Goal: Complete application form

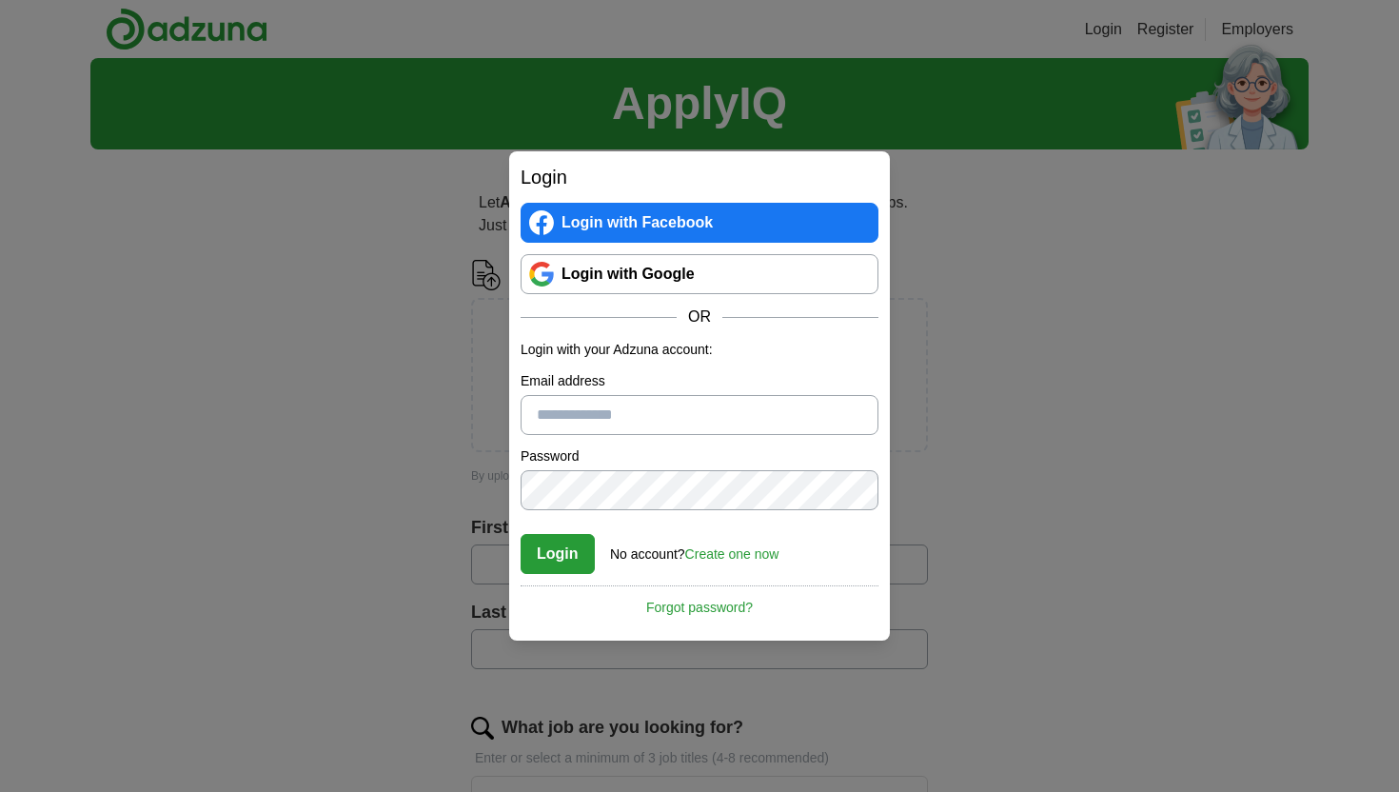
click at [647, 271] on link "Login with Google" at bounding box center [700, 274] width 358 height 40
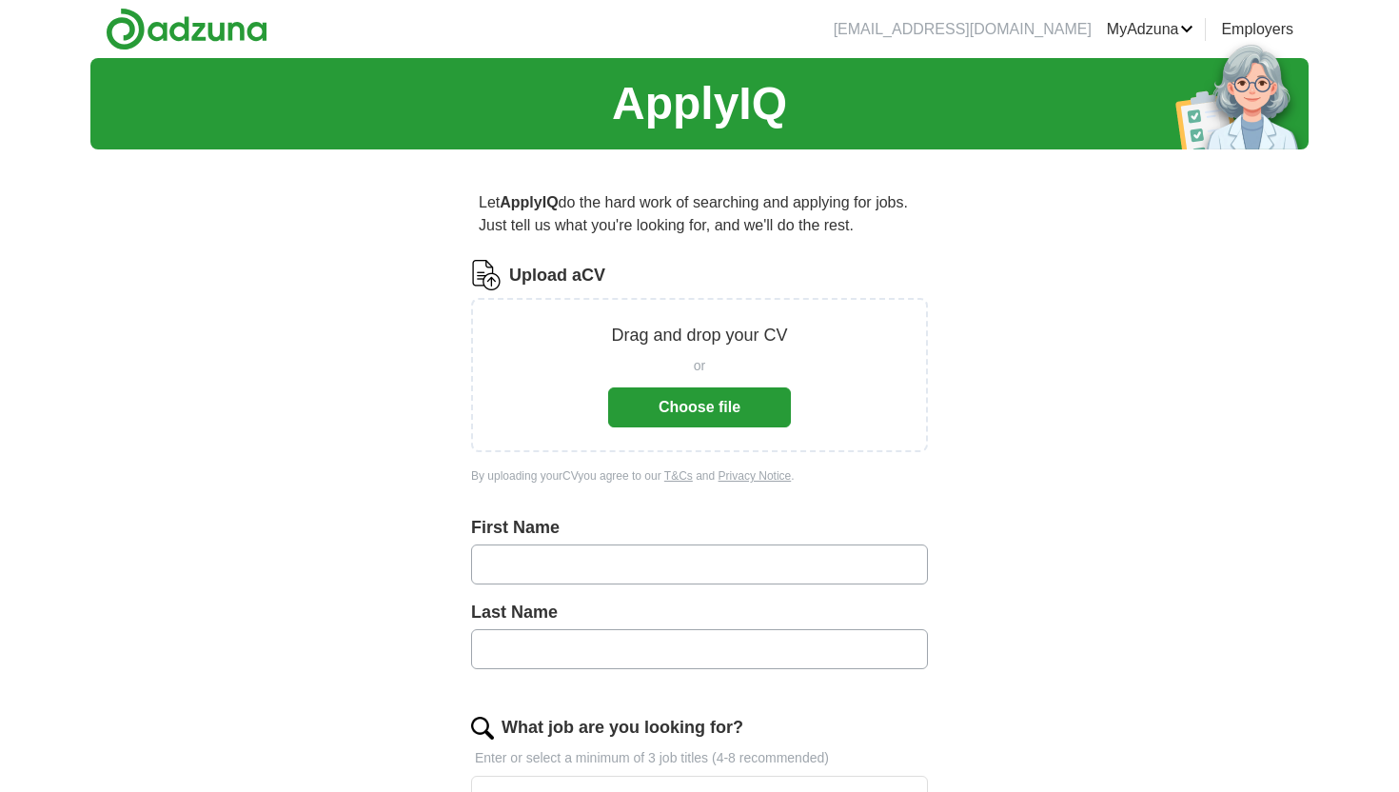
click at [601, 563] on input "text" at bounding box center [699, 564] width 457 height 40
type input "****"
type input "******"
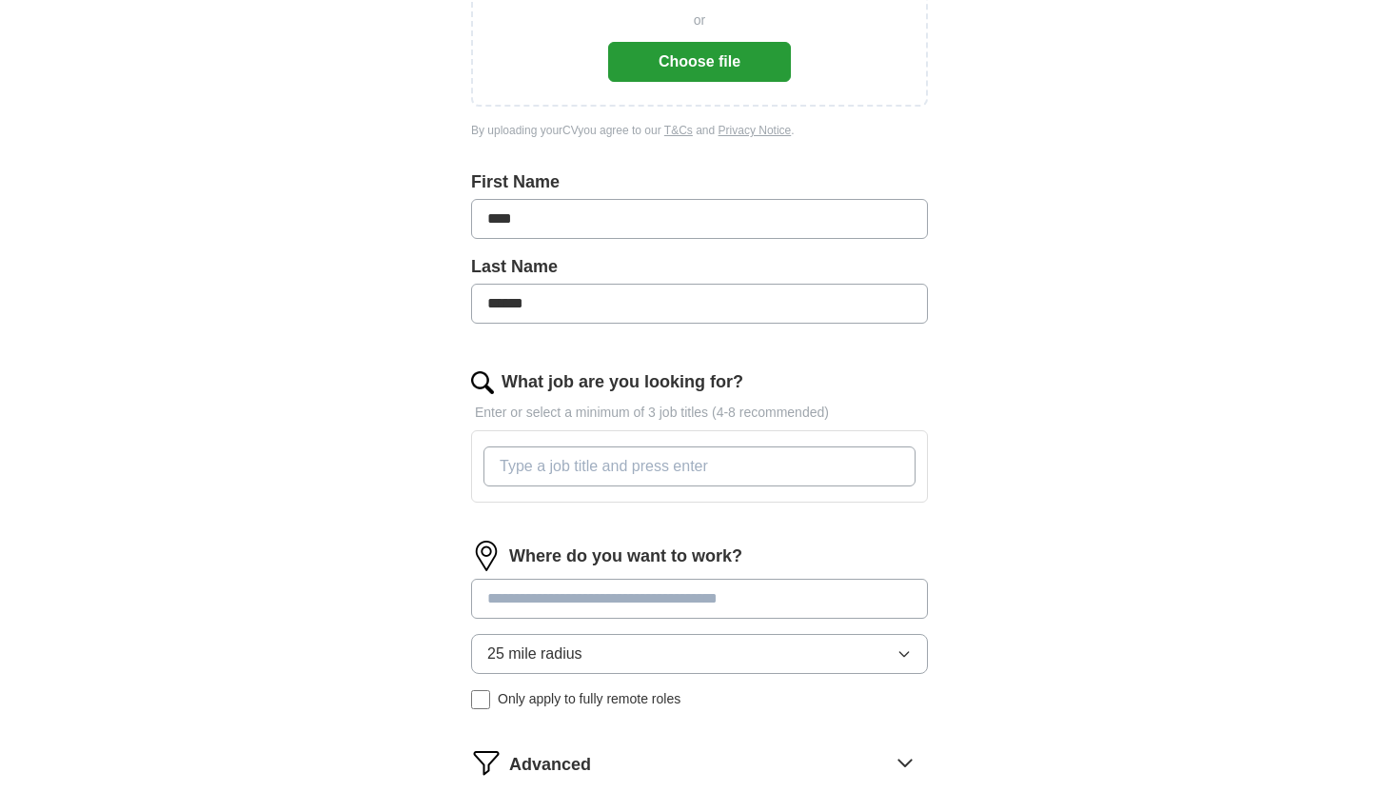
scroll to position [347, 0]
click at [571, 442] on div at bounding box center [700, 464] width 440 height 55
click at [567, 455] on input "What job are you looking for?" at bounding box center [700, 465] width 432 height 40
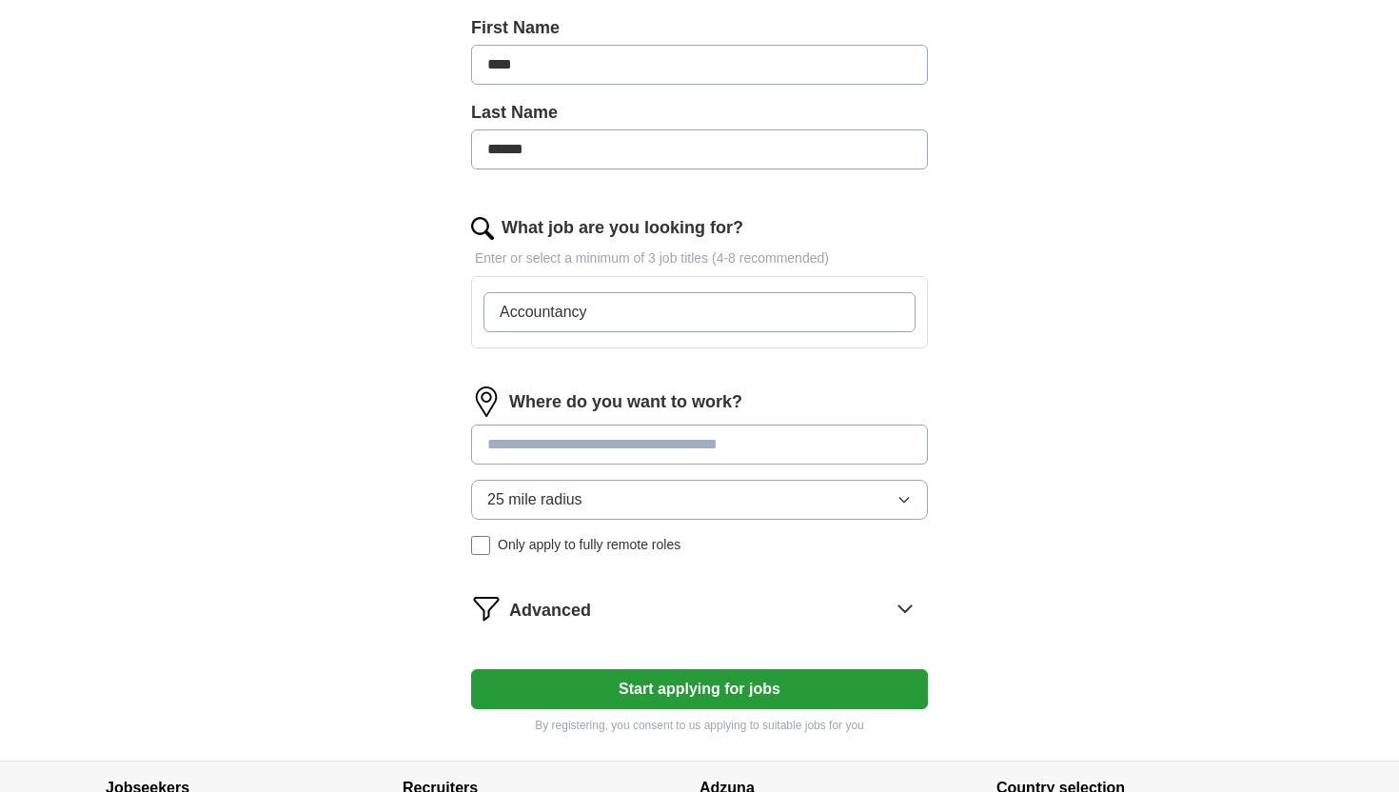
scroll to position [533, 0]
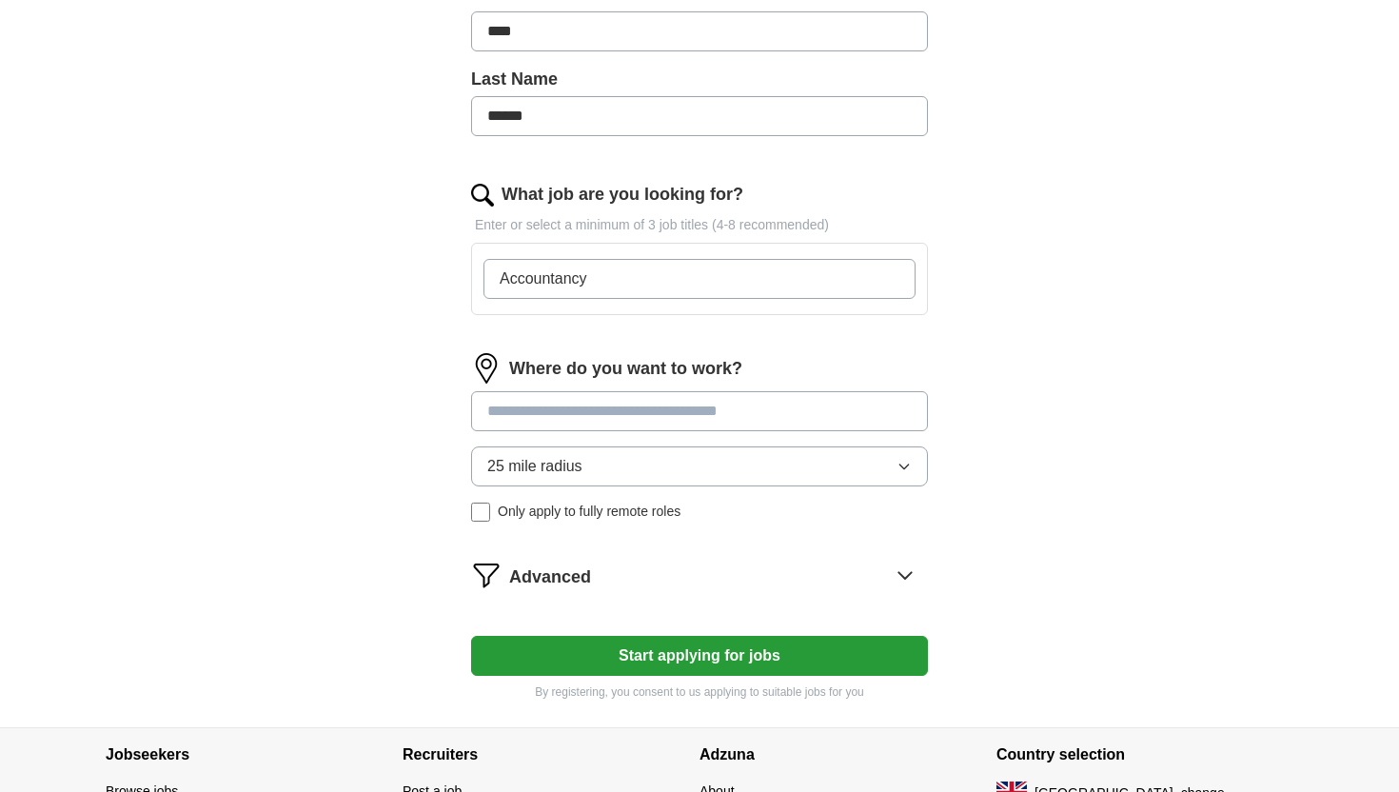
click at [606, 394] on div "Where do you want to work? 25 mile radius Only apply to fully remote roles" at bounding box center [699, 445] width 457 height 184
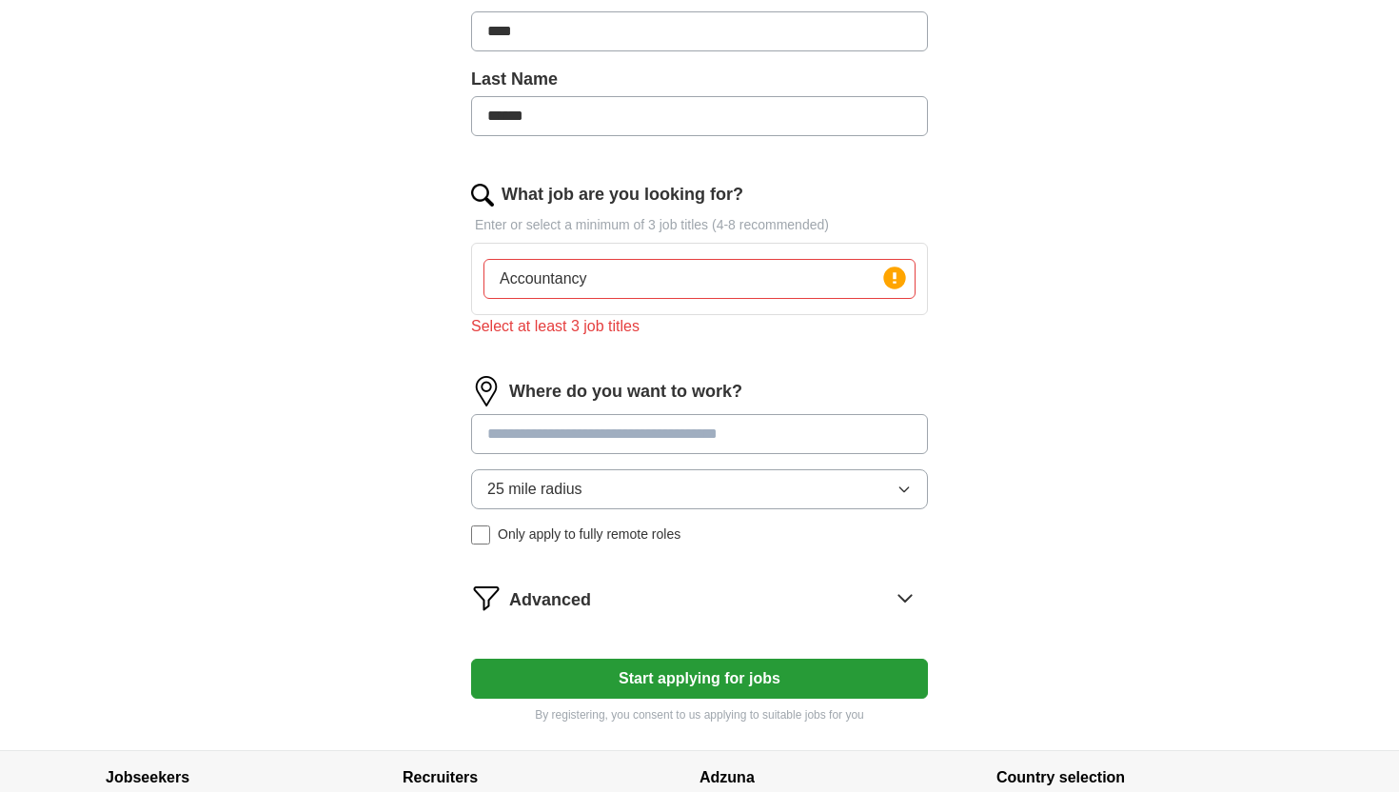
click at [608, 287] on input "Accountancy" at bounding box center [700, 279] width 432 height 40
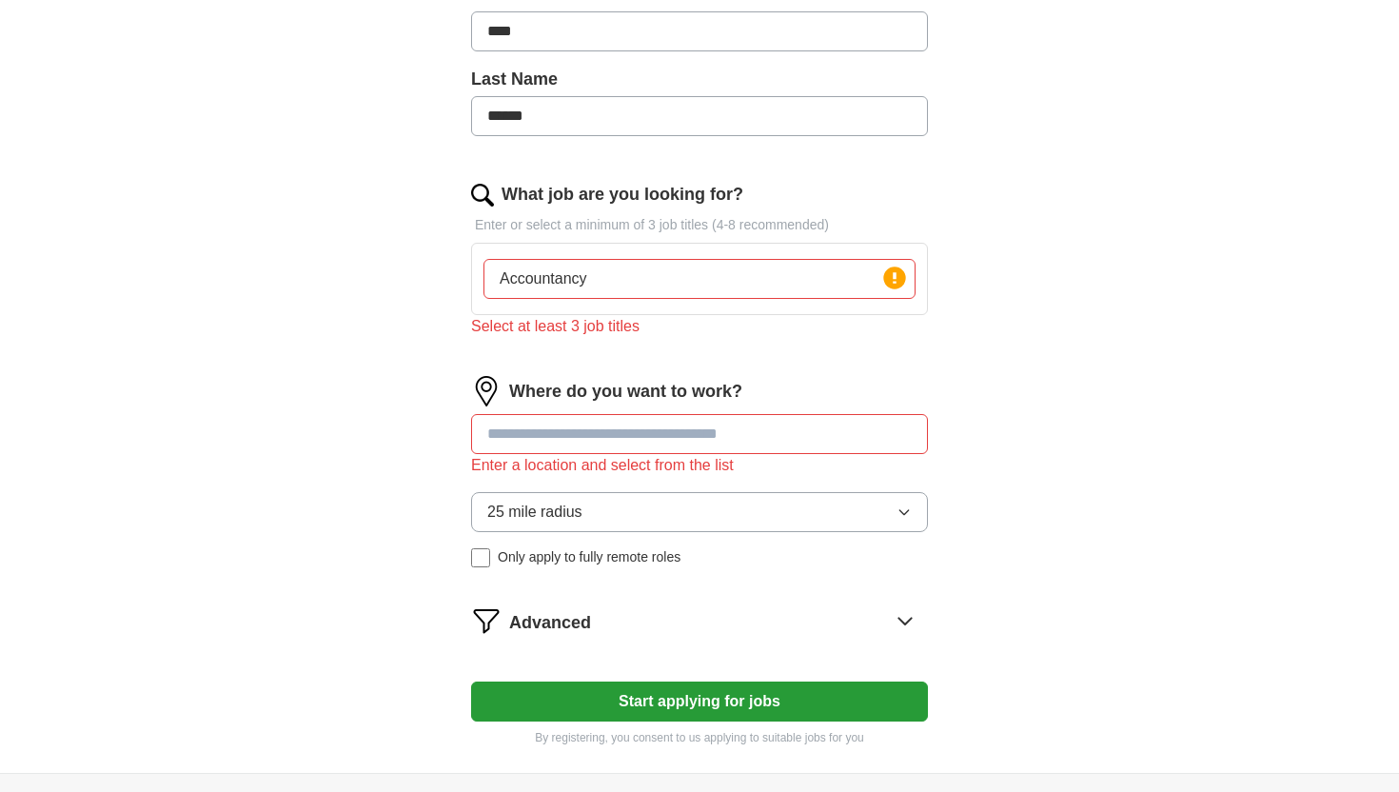
click at [879, 282] on input "Accountancy" at bounding box center [700, 279] width 432 height 40
click at [838, 337] on div "Select at least 3 job titles" at bounding box center [699, 326] width 457 height 23
click at [589, 289] on input "Accountancy Tax Auditing" at bounding box center [700, 279] width 432 height 40
click at [623, 281] on input "Accountancy, Tax Auditing" at bounding box center [700, 279] width 432 height 40
click at [718, 278] on input "Accountancy, Tax, Auditing" at bounding box center [700, 279] width 432 height 40
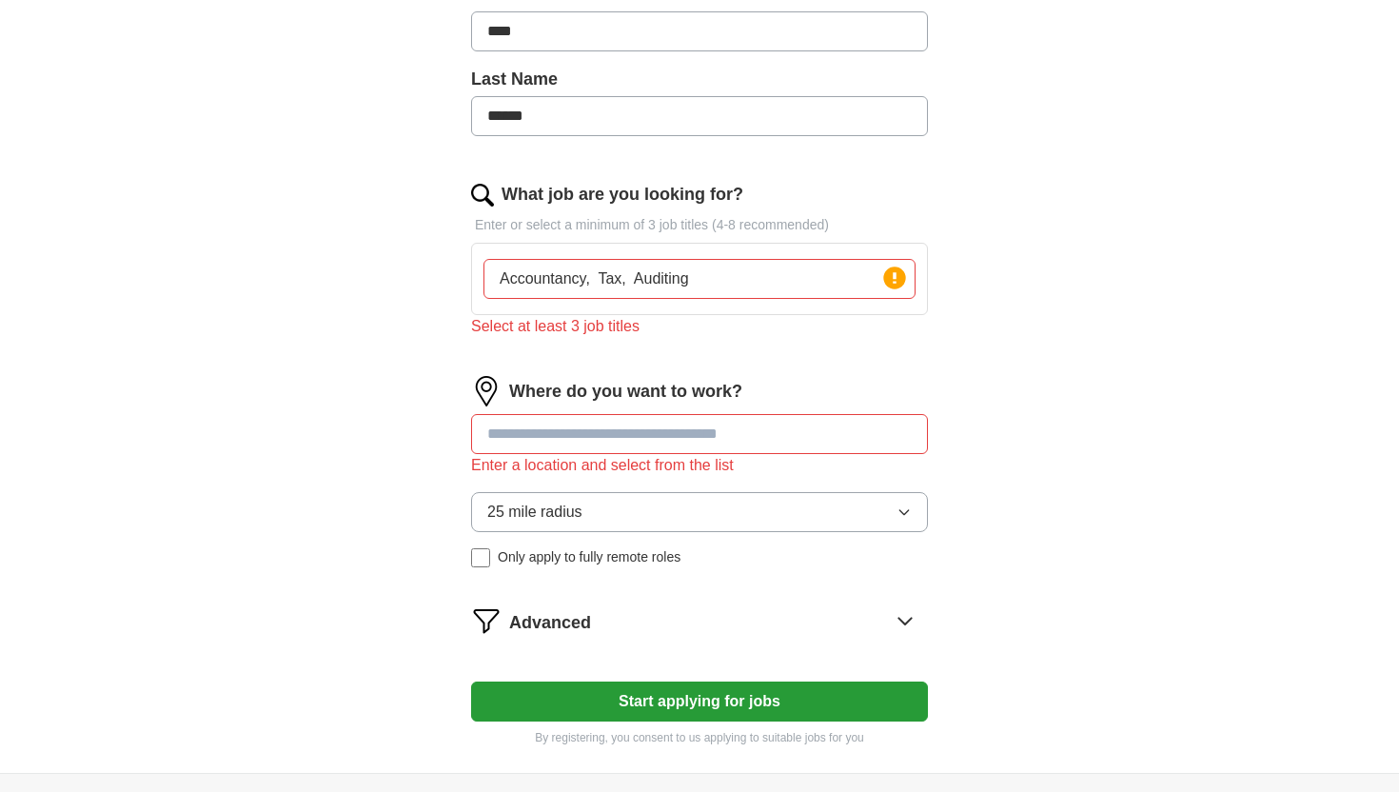
type input "Accountancy, Tax, Auditing"
click at [602, 408] on div "Where do you want to work? Enter a location and select from the list 25 mile ra…" at bounding box center [699, 479] width 457 height 207
click at [896, 280] on circle at bounding box center [894, 278] width 22 height 22
click at [718, 341] on div "What job are you looking for? Enter or select a minimum of 3 job titles (4-8 re…" at bounding box center [699, 267] width 457 height 171
click at [721, 283] on input "Accountancy, Tax, Auditing" at bounding box center [700, 279] width 432 height 40
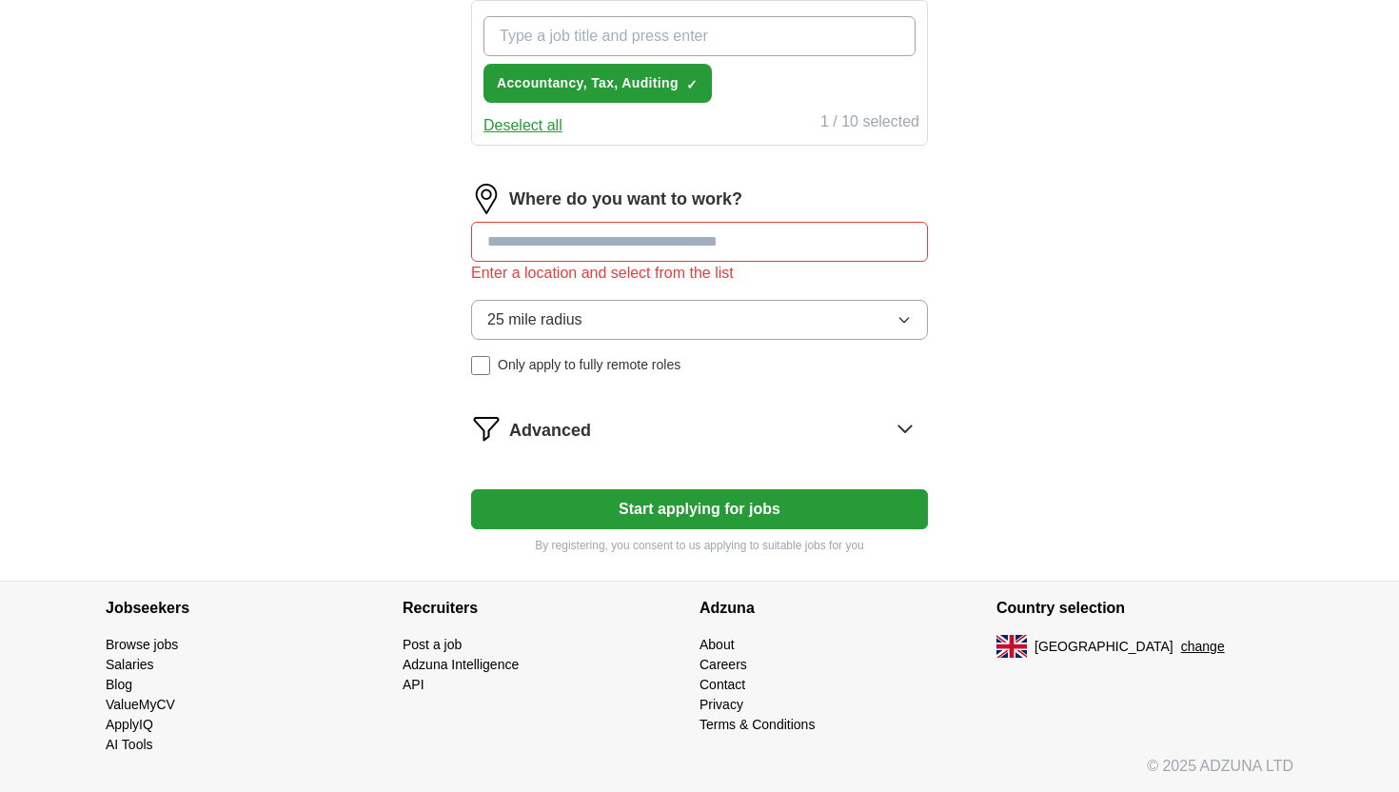
scroll to position [777, 0]
click at [579, 252] on input at bounding box center [699, 241] width 457 height 40
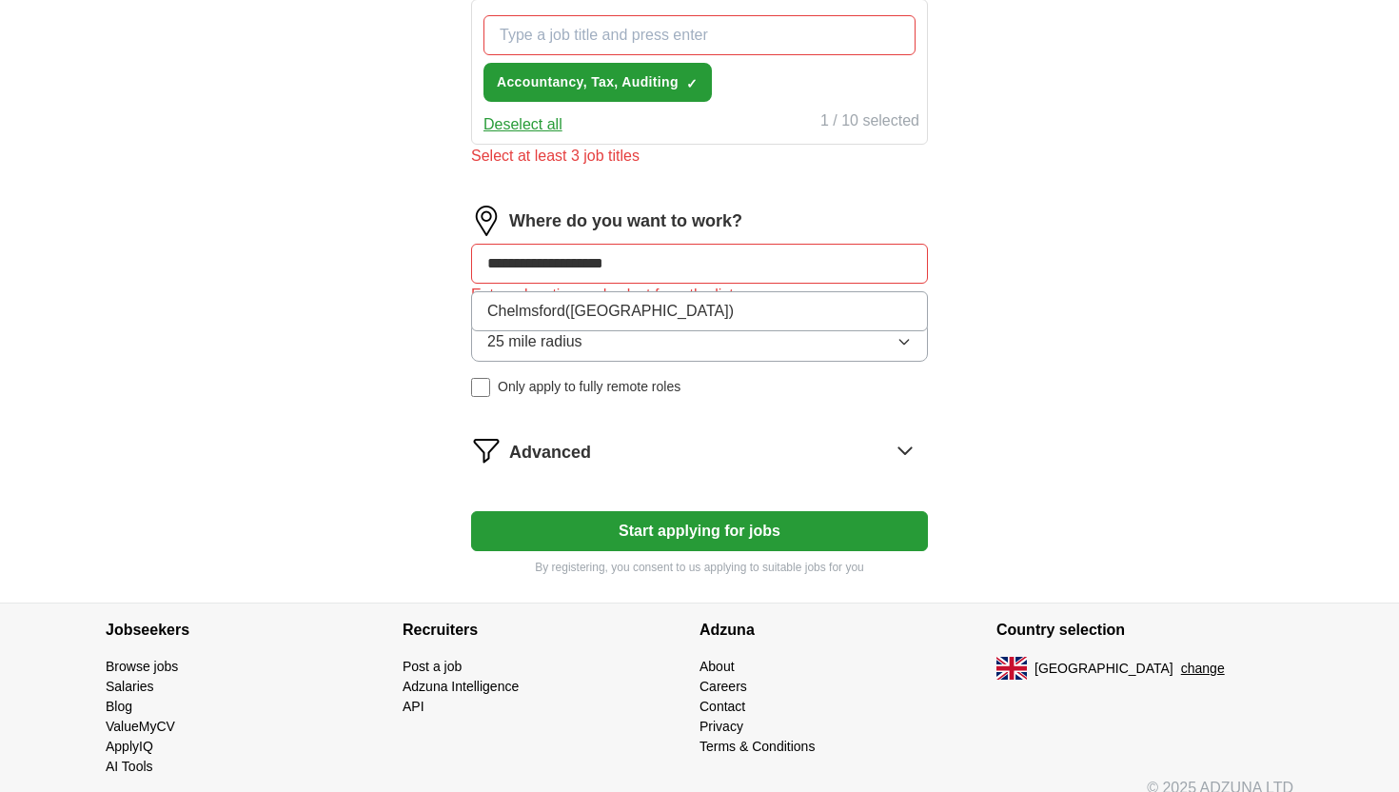
type input "**********"
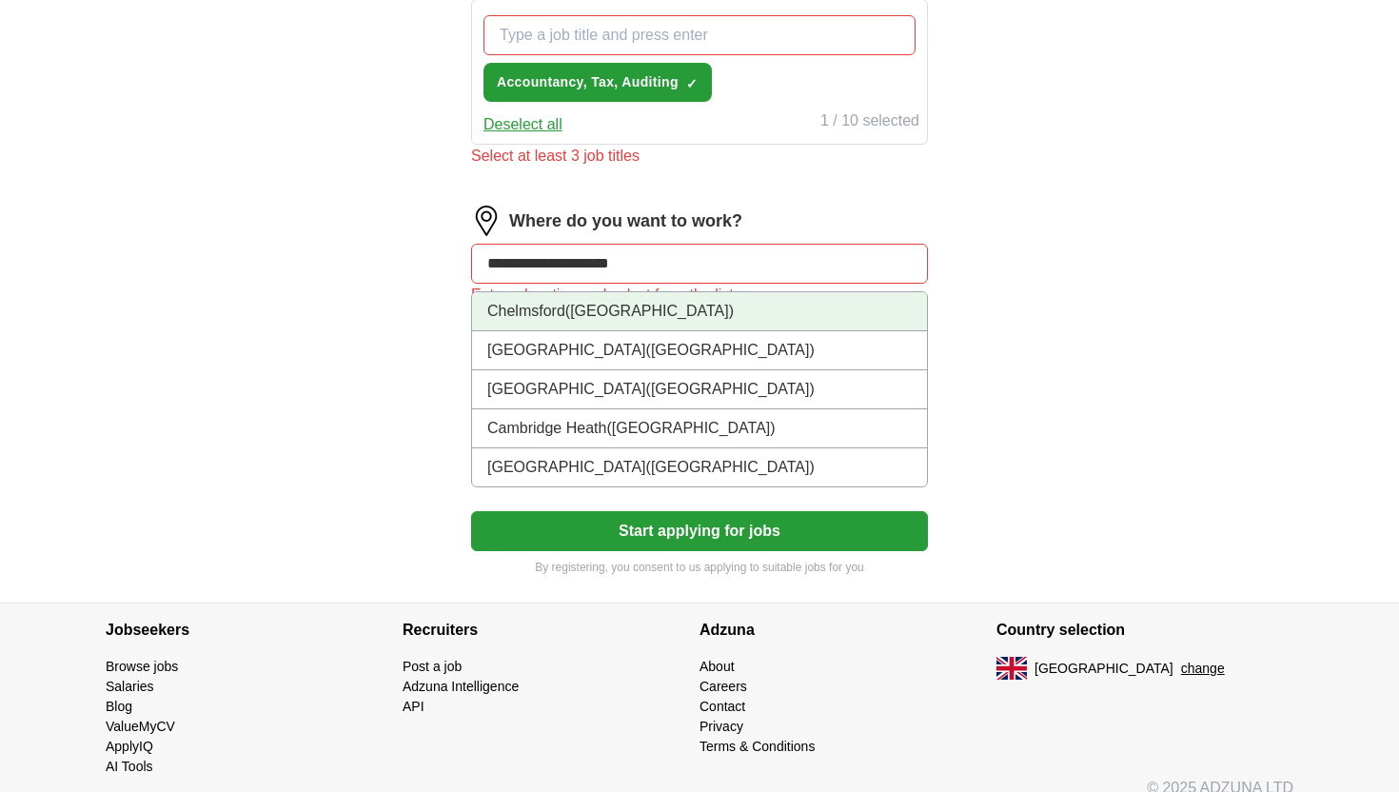
click at [720, 319] on li "[GEOGRAPHIC_DATA] ([GEOGRAPHIC_DATA])" at bounding box center [699, 311] width 455 height 39
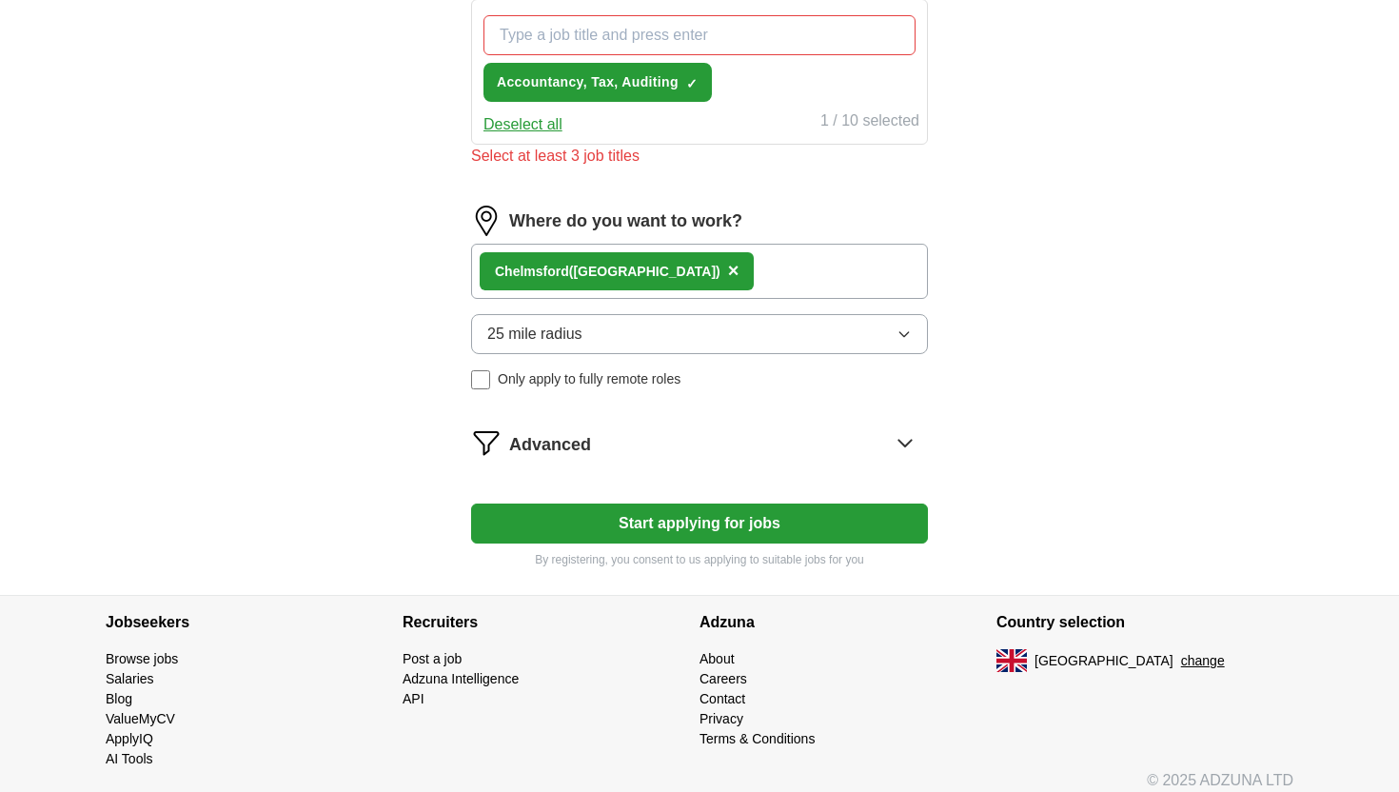
click at [611, 522] on button "Start applying for jobs" at bounding box center [699, 524] width 457 height 40
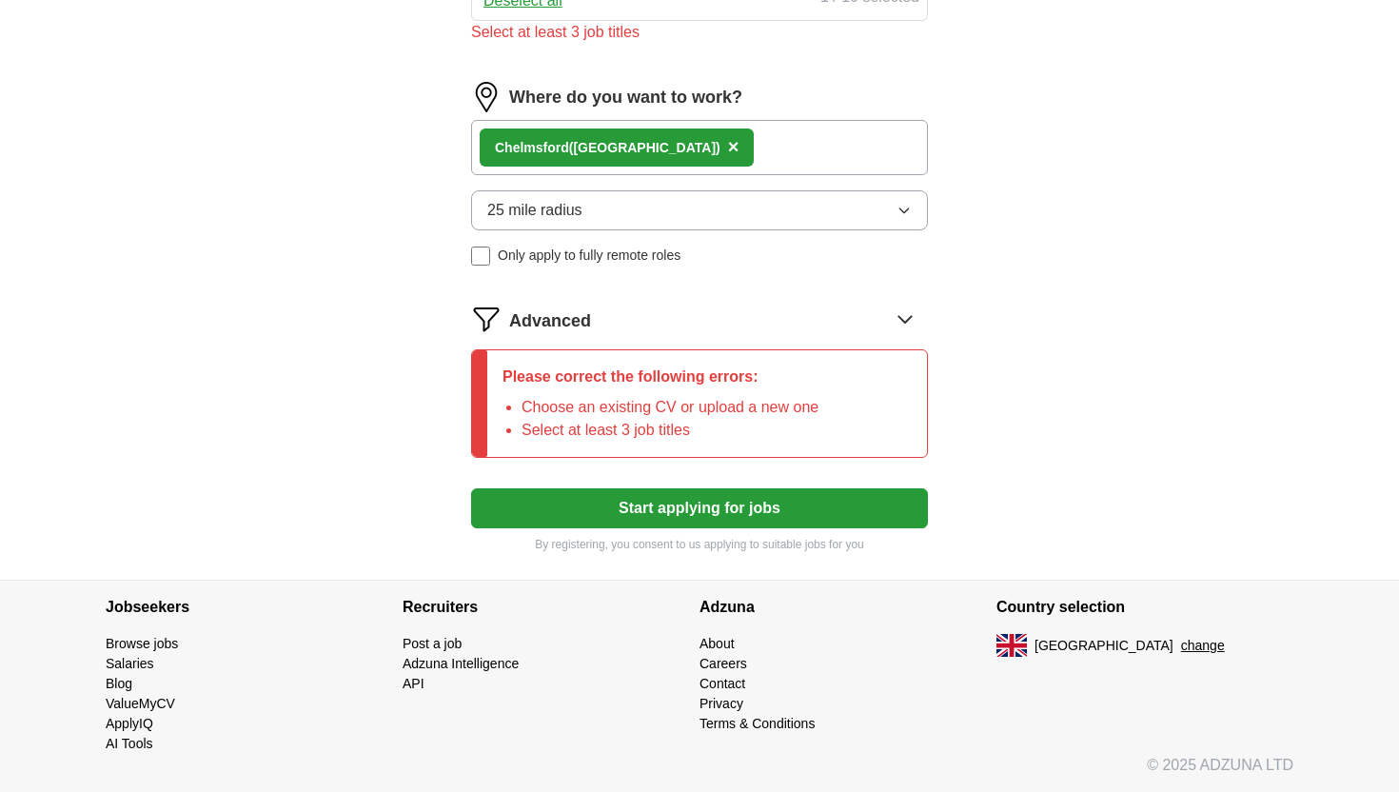
scroll to position [910, 0]
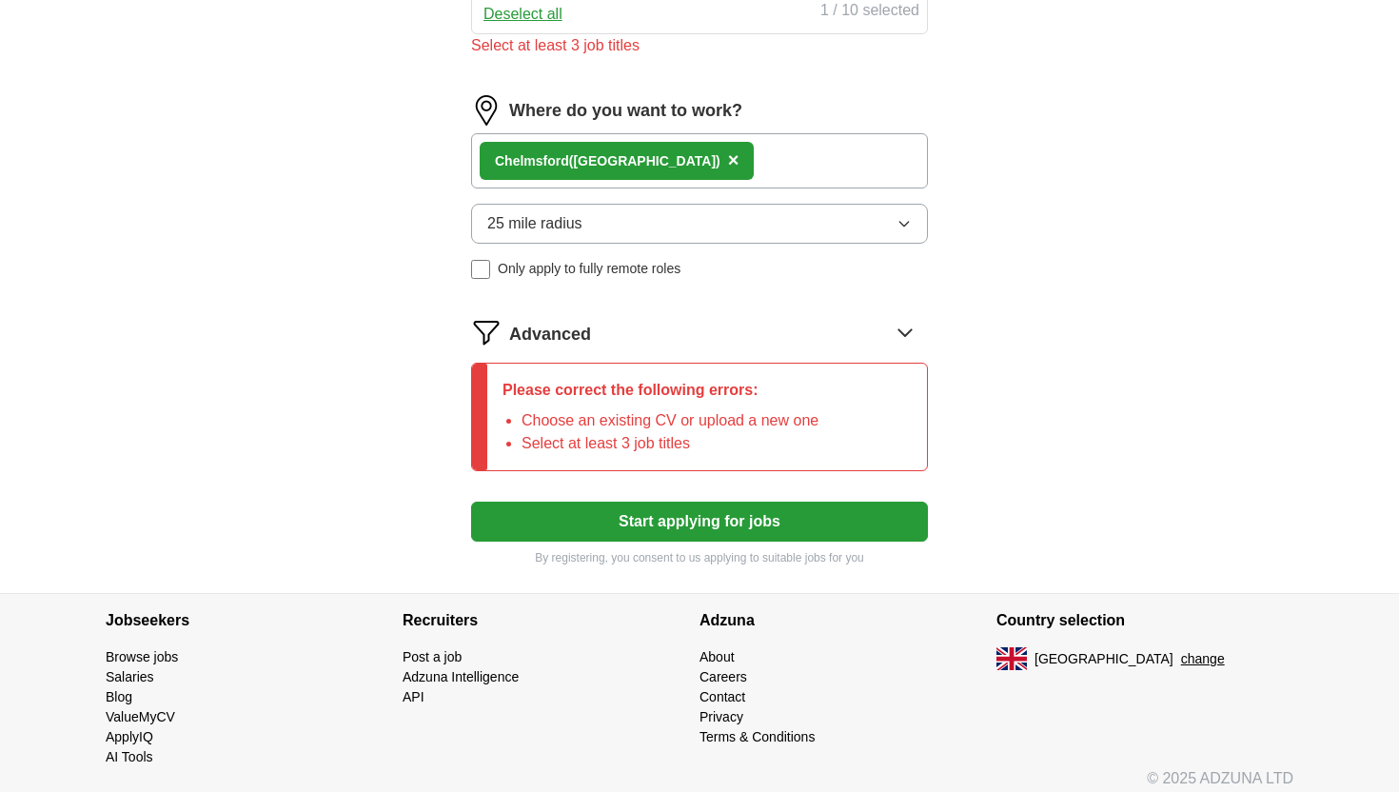
click at [593, 514] on button "Start applying for jobs" at bounding box center [699, 522] width 457 height 40
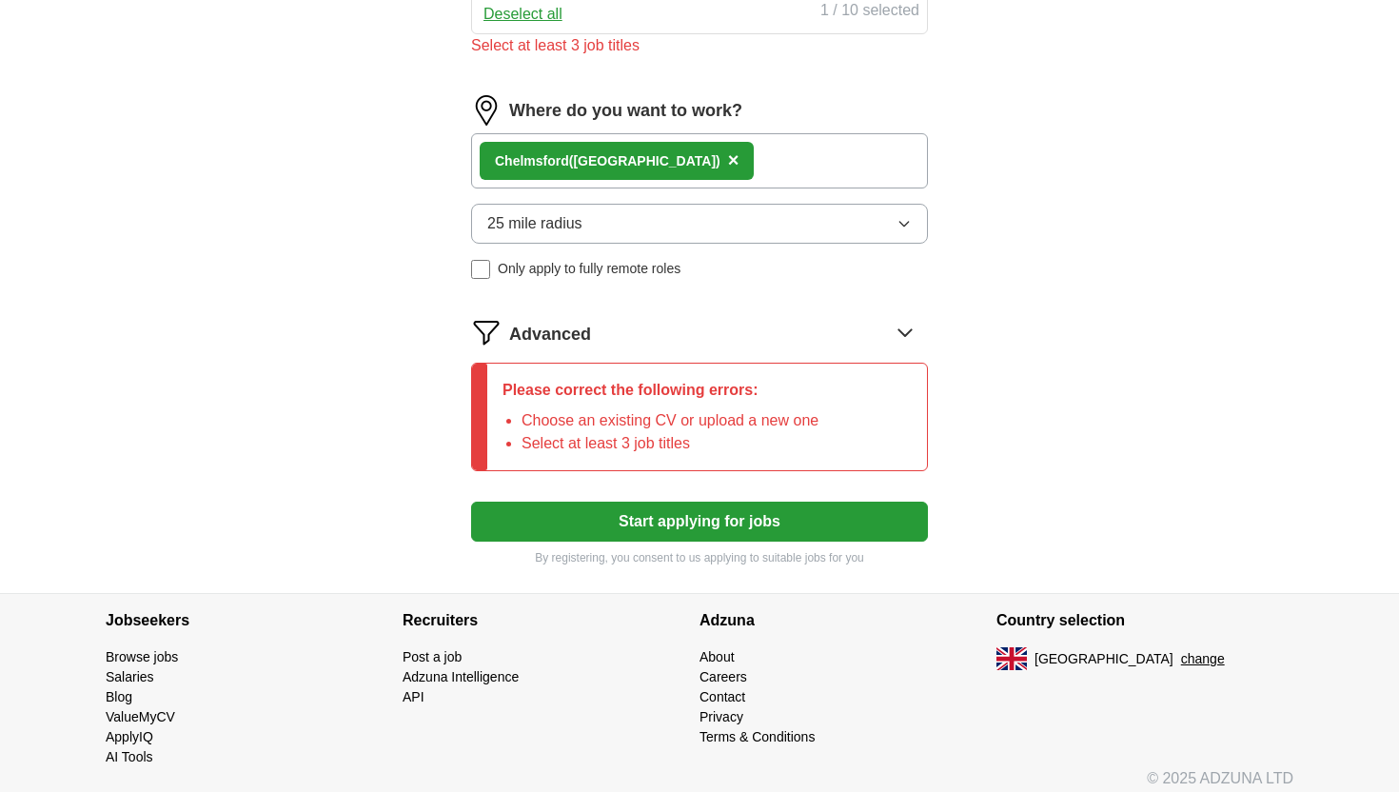
click at [593, 514] on button "Start applying for jobs" at bounding box center [699, 522] width 457 height 40
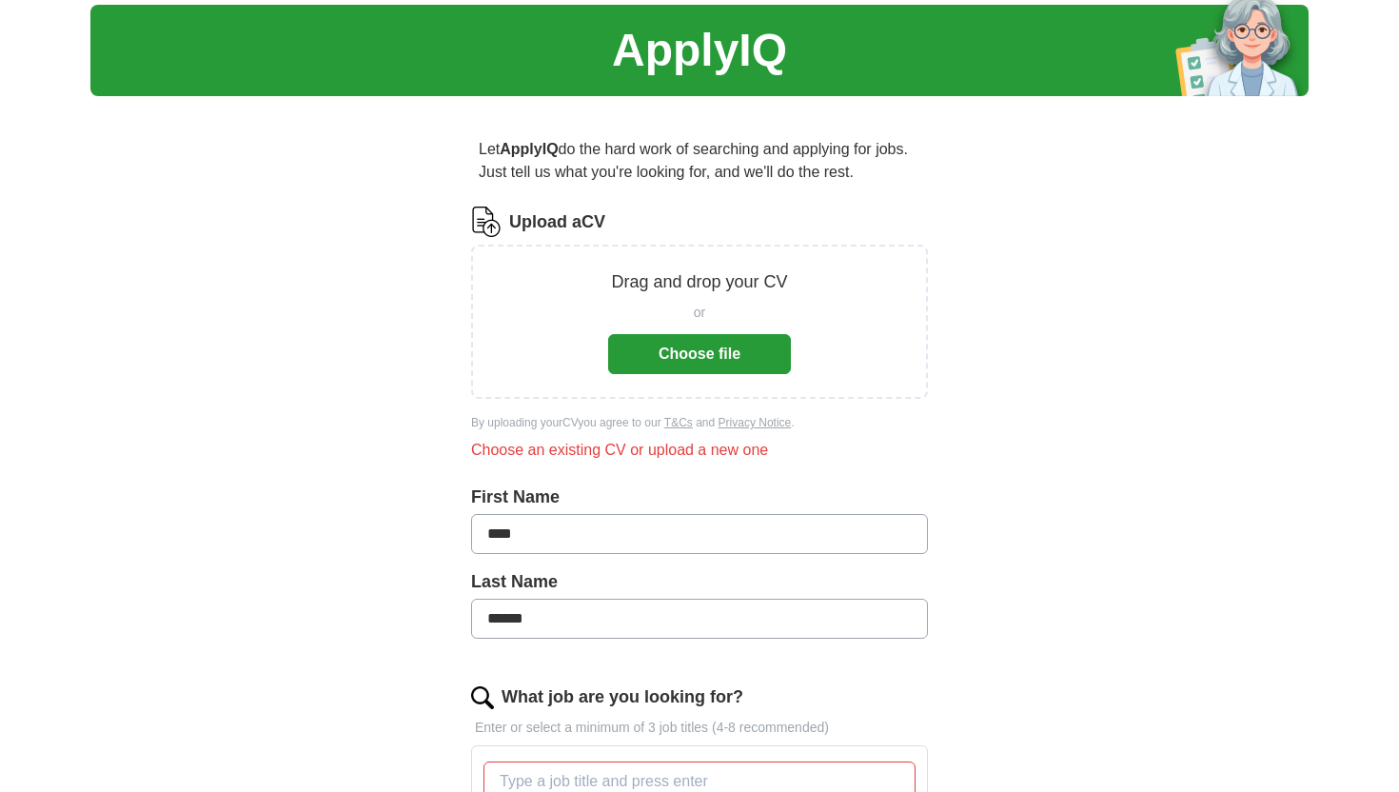
scroll to position [51, 0]
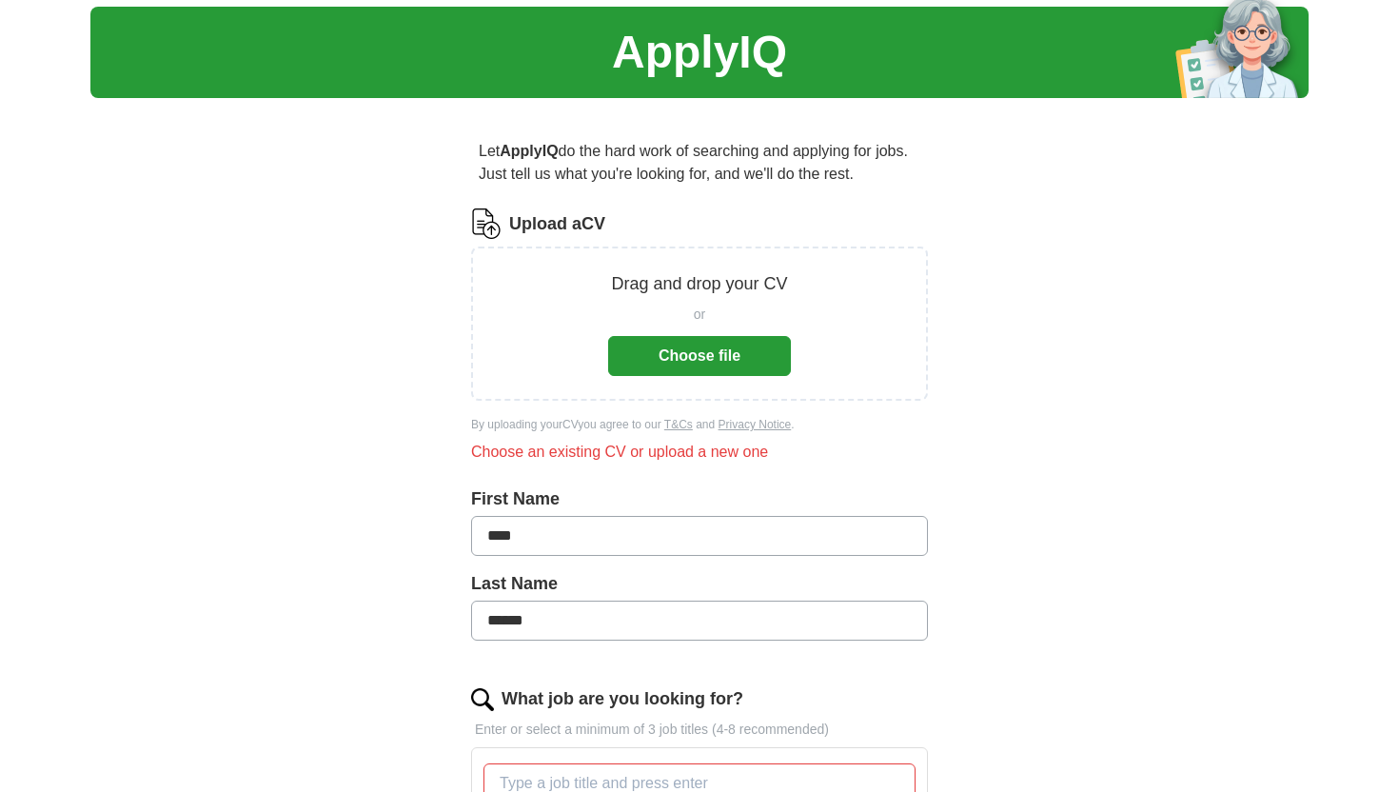
click at [677, 341] on button "Choose file" at bounding box center [699, 356] width 183 height 40
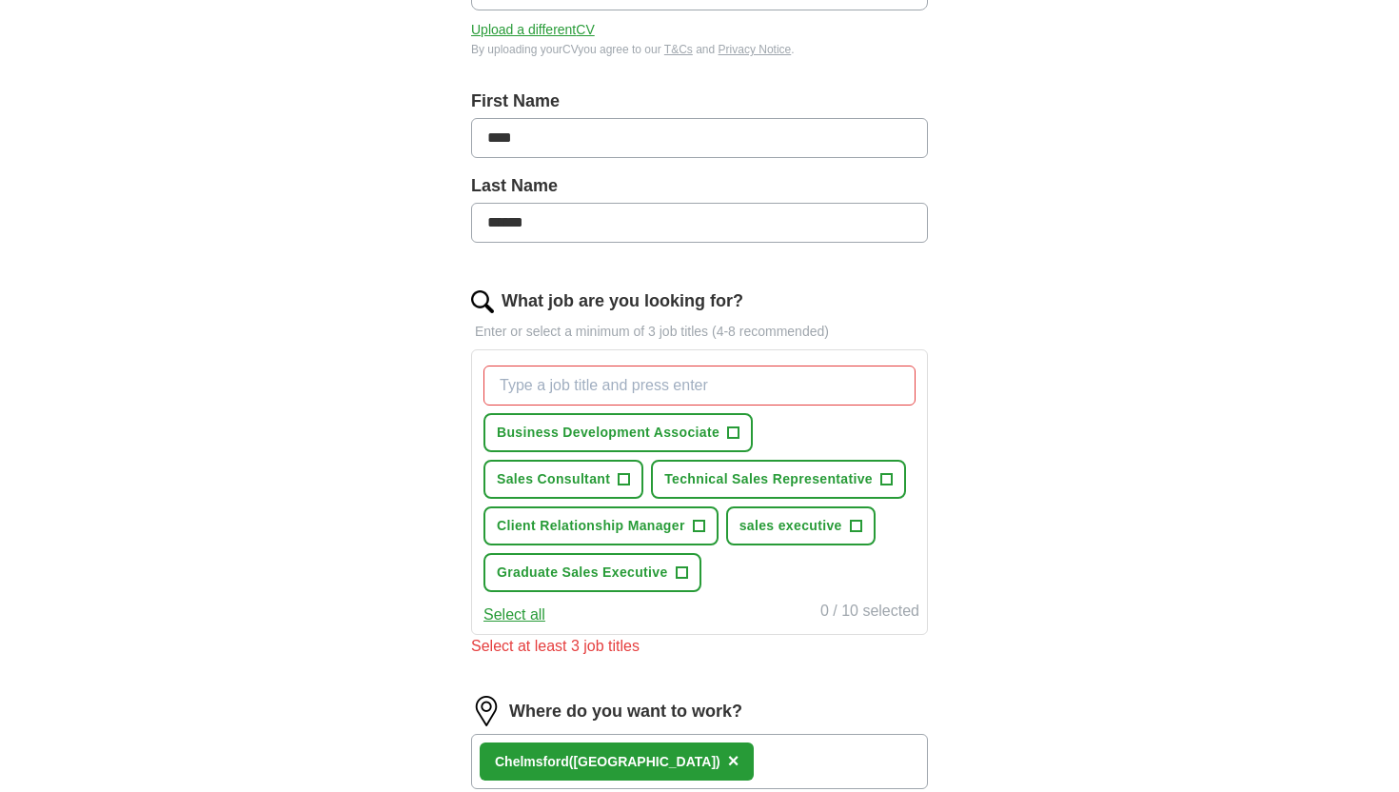
scroll to position [376, 0]
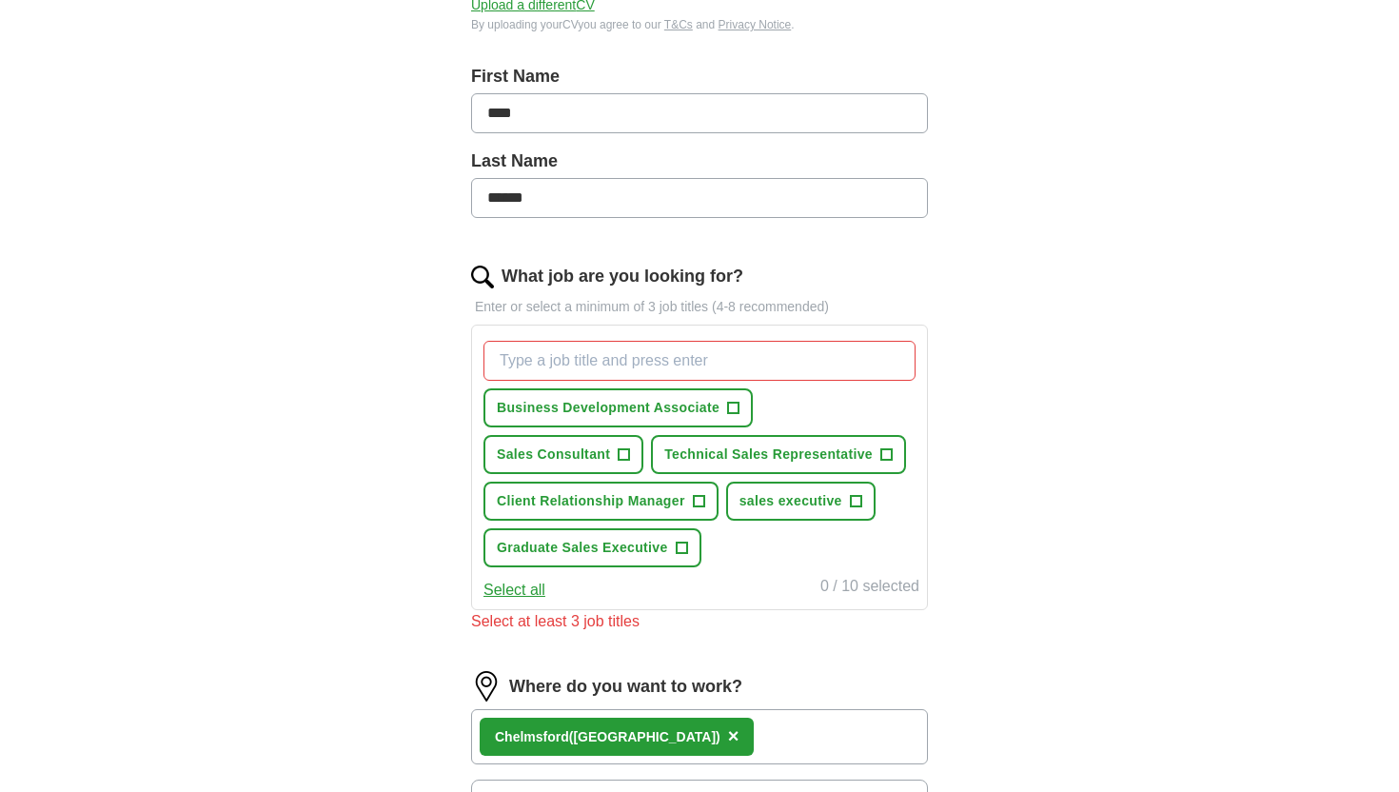
click at [571, 356] on input "What job are you looking for?" at bounding box center [700, 361] width 432 height 40
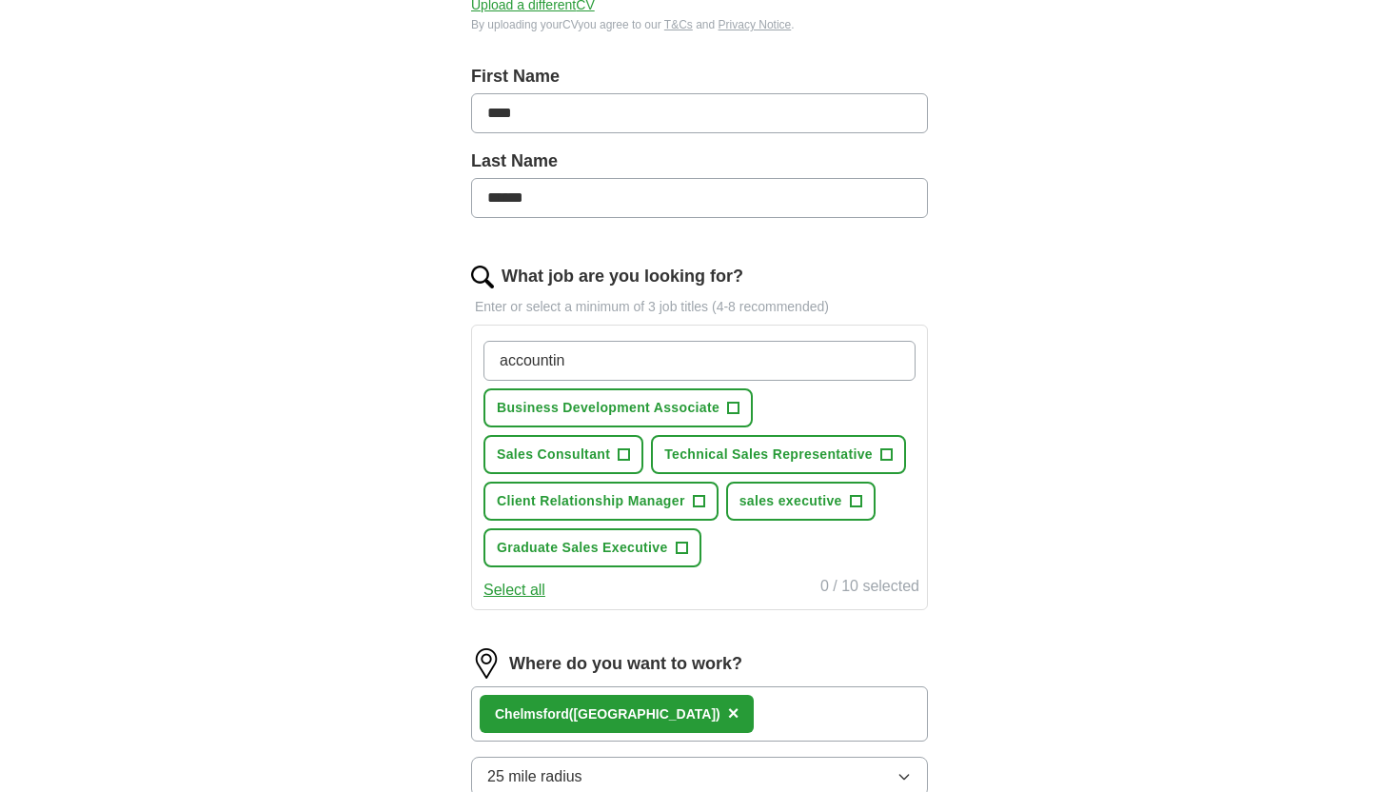
type input "accounting"
type input "tax"
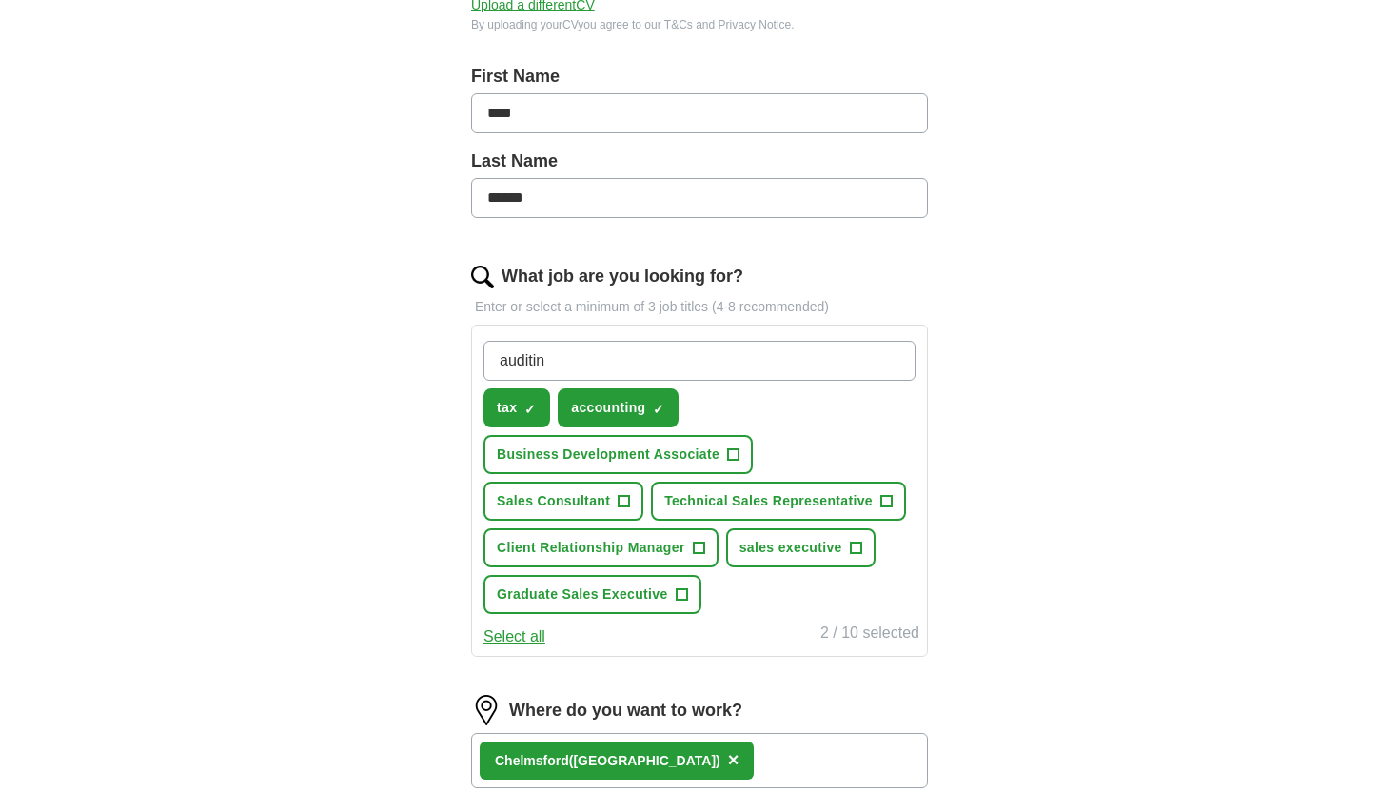
type input "auditing"
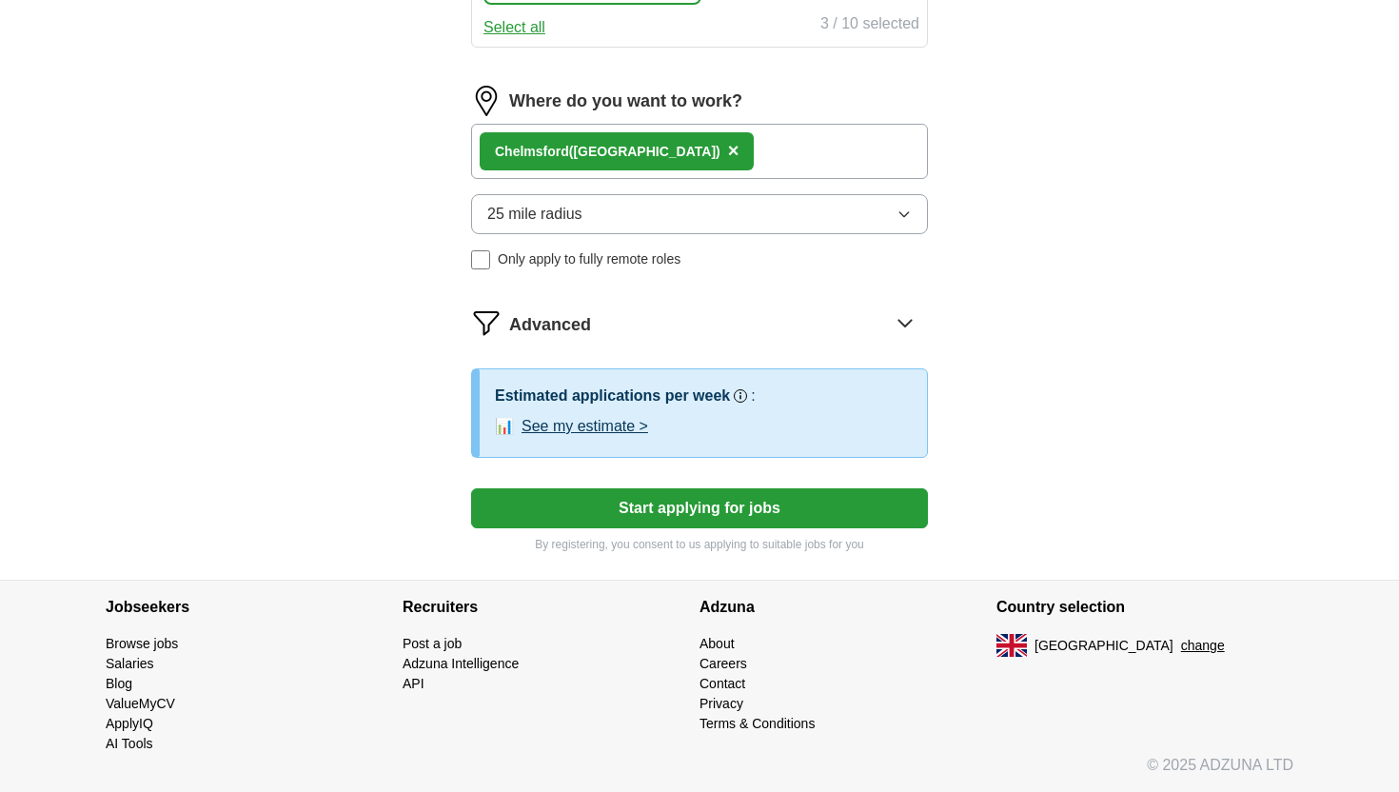
click at [706, 496] on button "Start applying for jobs" at bounding box center [699, 508] width 457 height 40
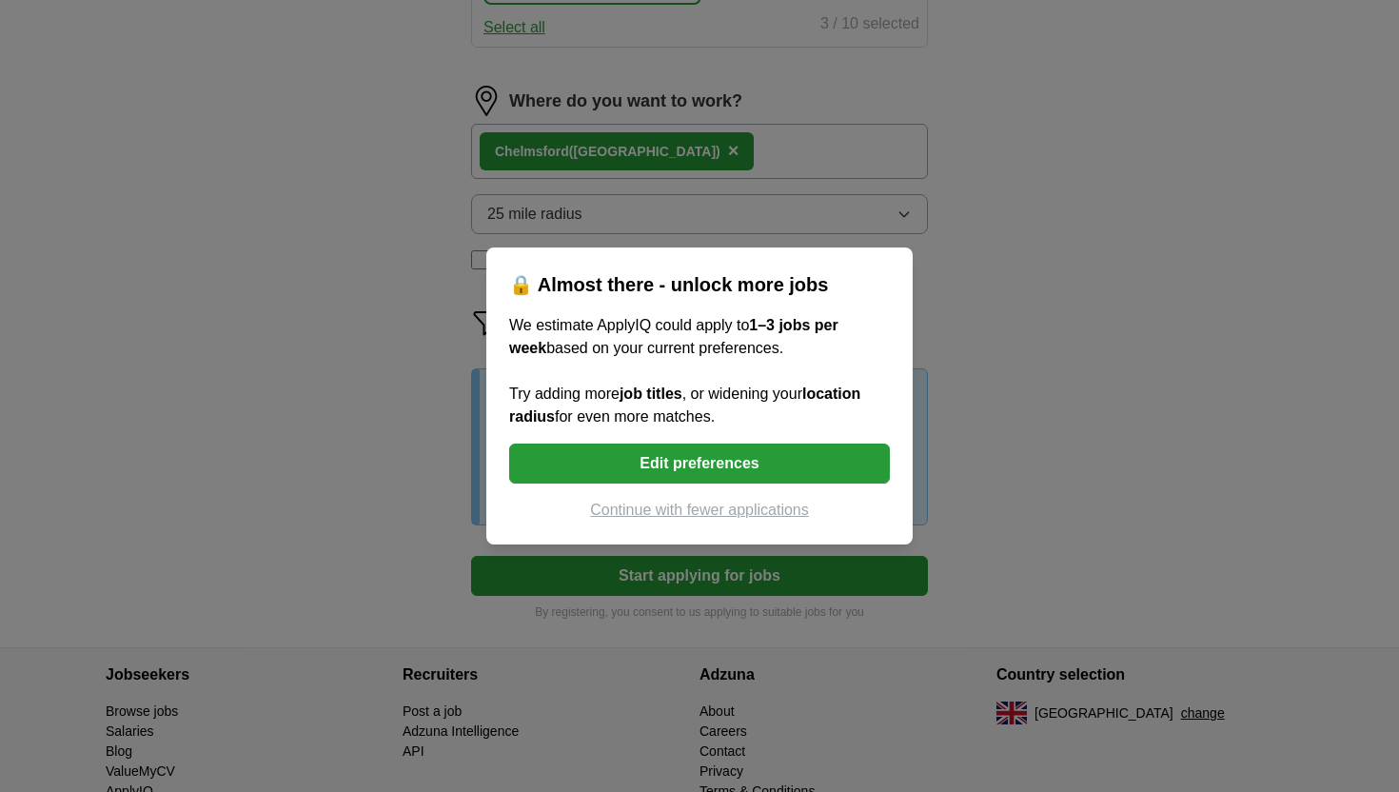
click at [685, 504] on button "Continue with fewer applications" at bounding box center [699, 510] width 381 height 23
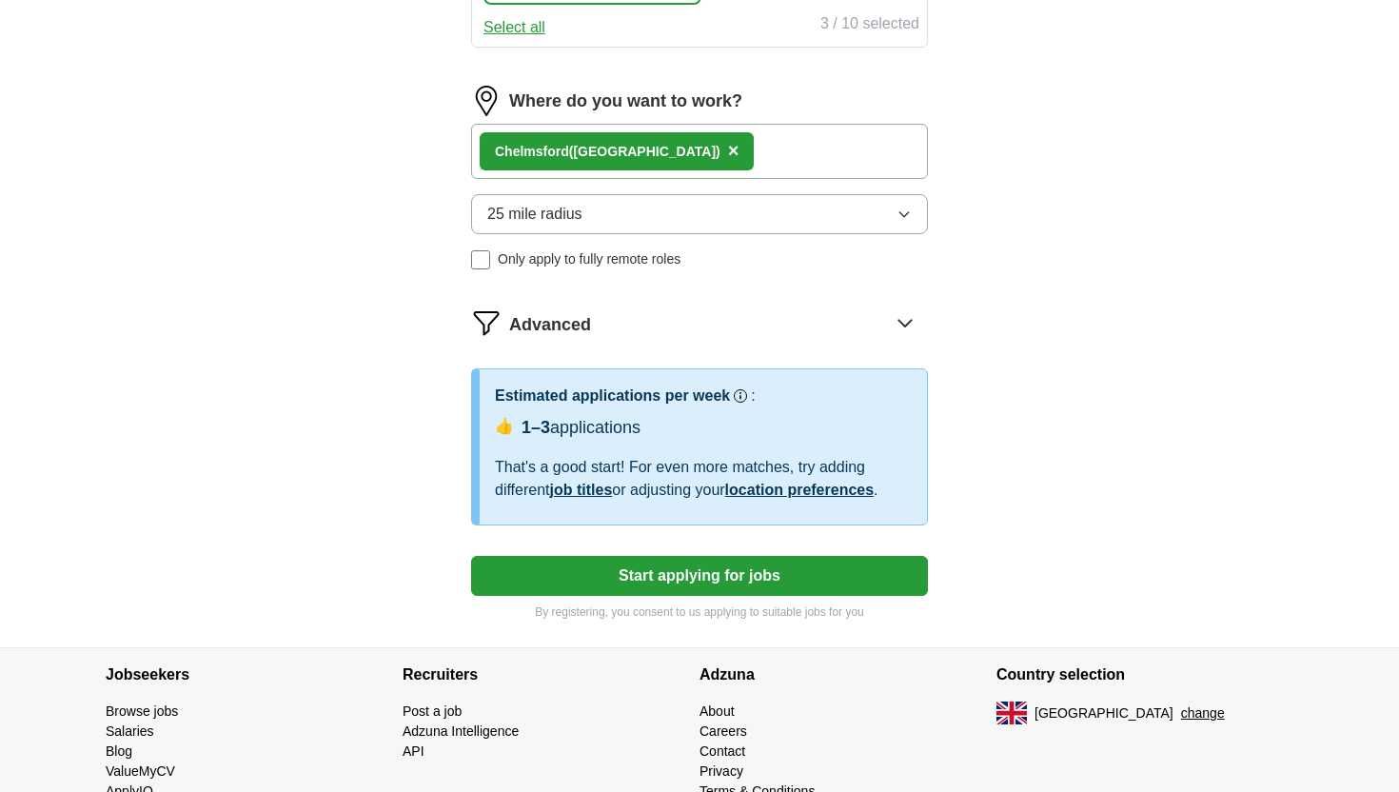
select select "**"
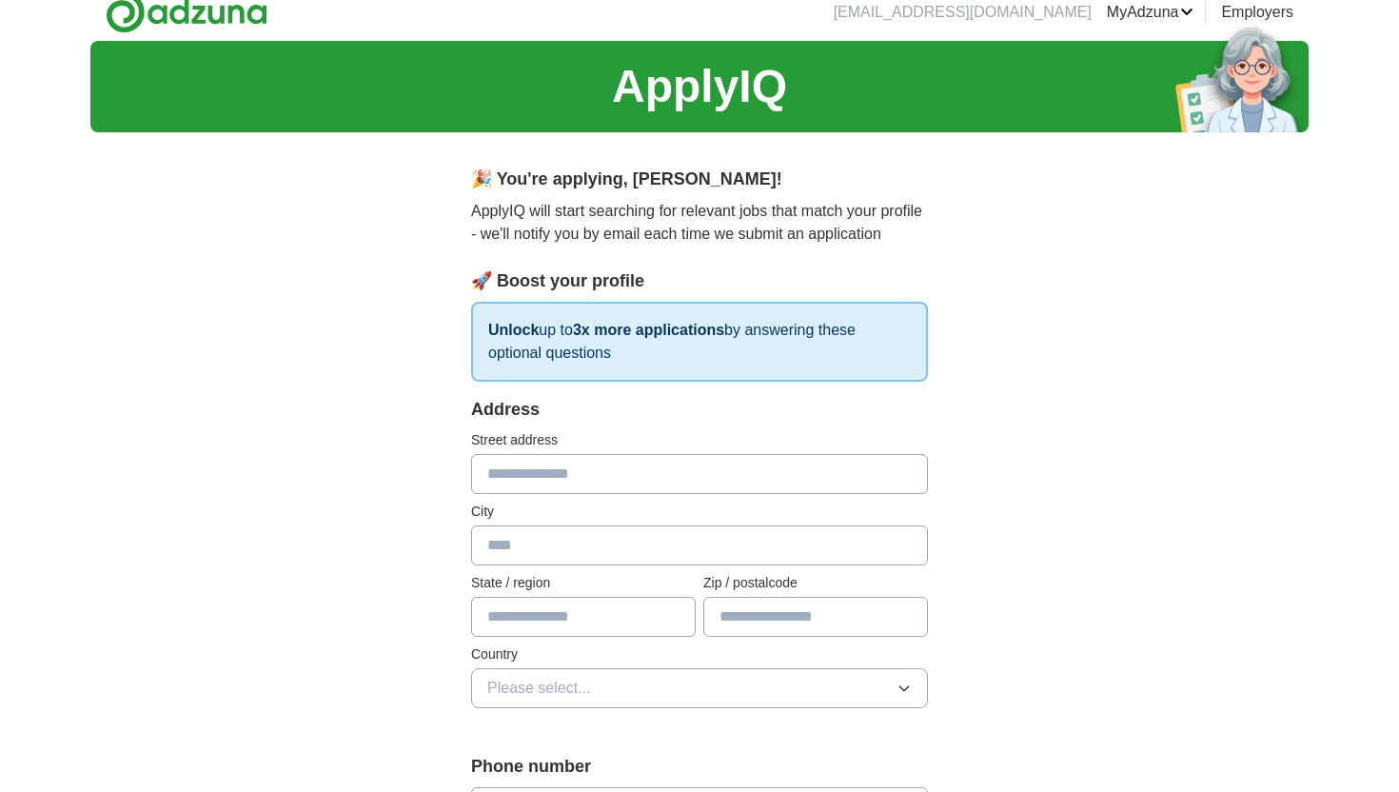
scroll to position [0, 0]
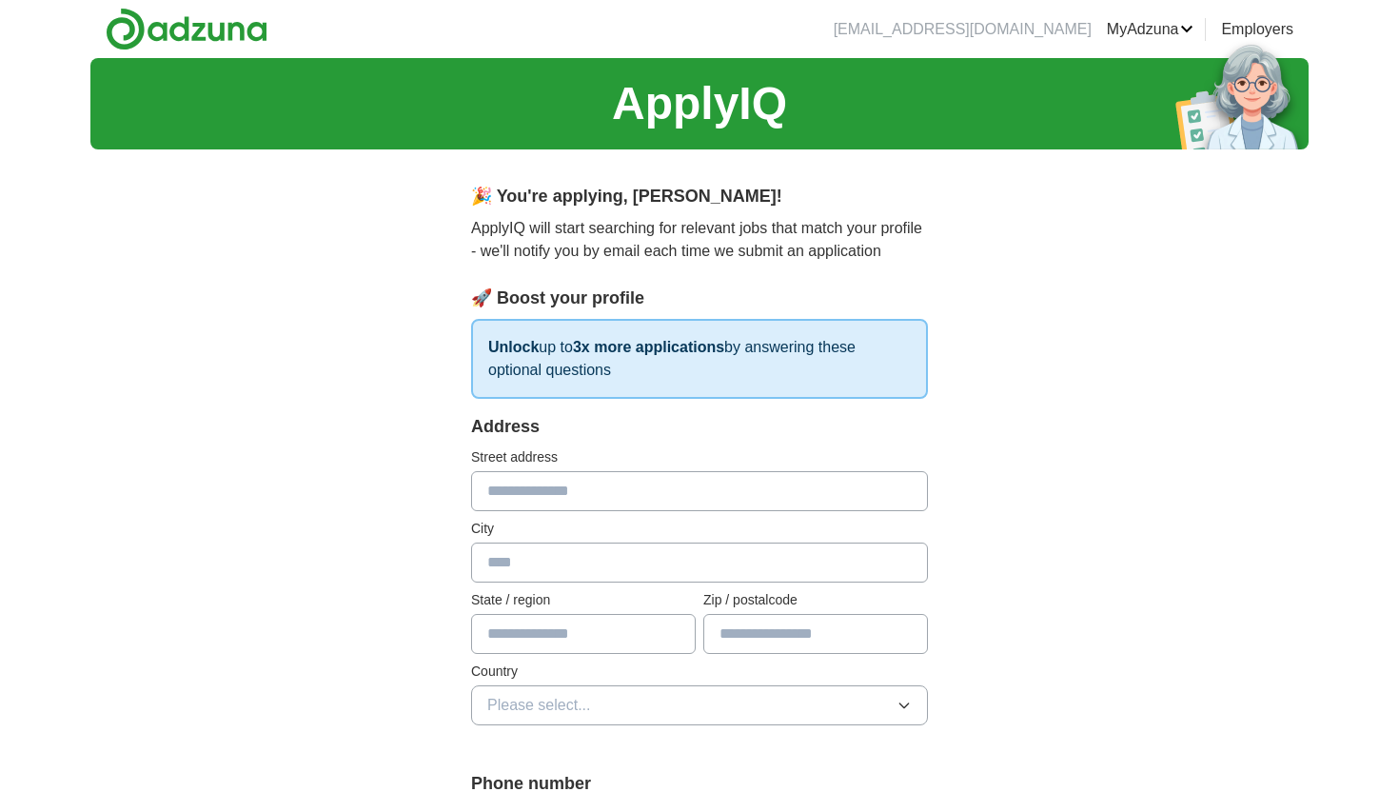
click at [685, 504] on input "text" at bounding box center [699, 491] width 457 height 40
type input "*"
type input "**********"
click at [540, 628] on input "text" at bounding box center [583, 634] width 225 height 40
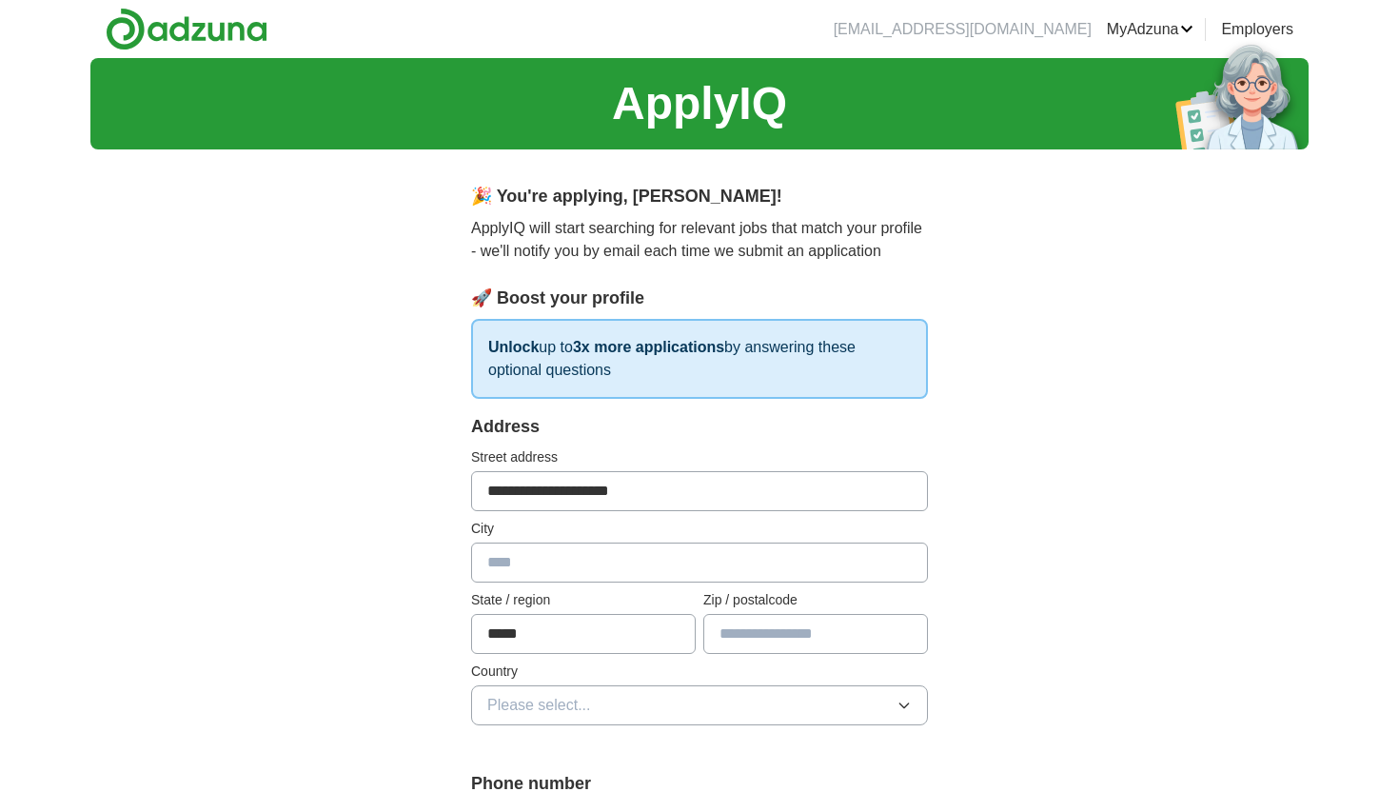
type input "*****"
click at [725, 642] on input "text" at bounding box center [815, 634] width 225 height 40
type input "********"
click at [685, 701] on button "Please select..." at bounding box center [699, 705] width 457 height 40
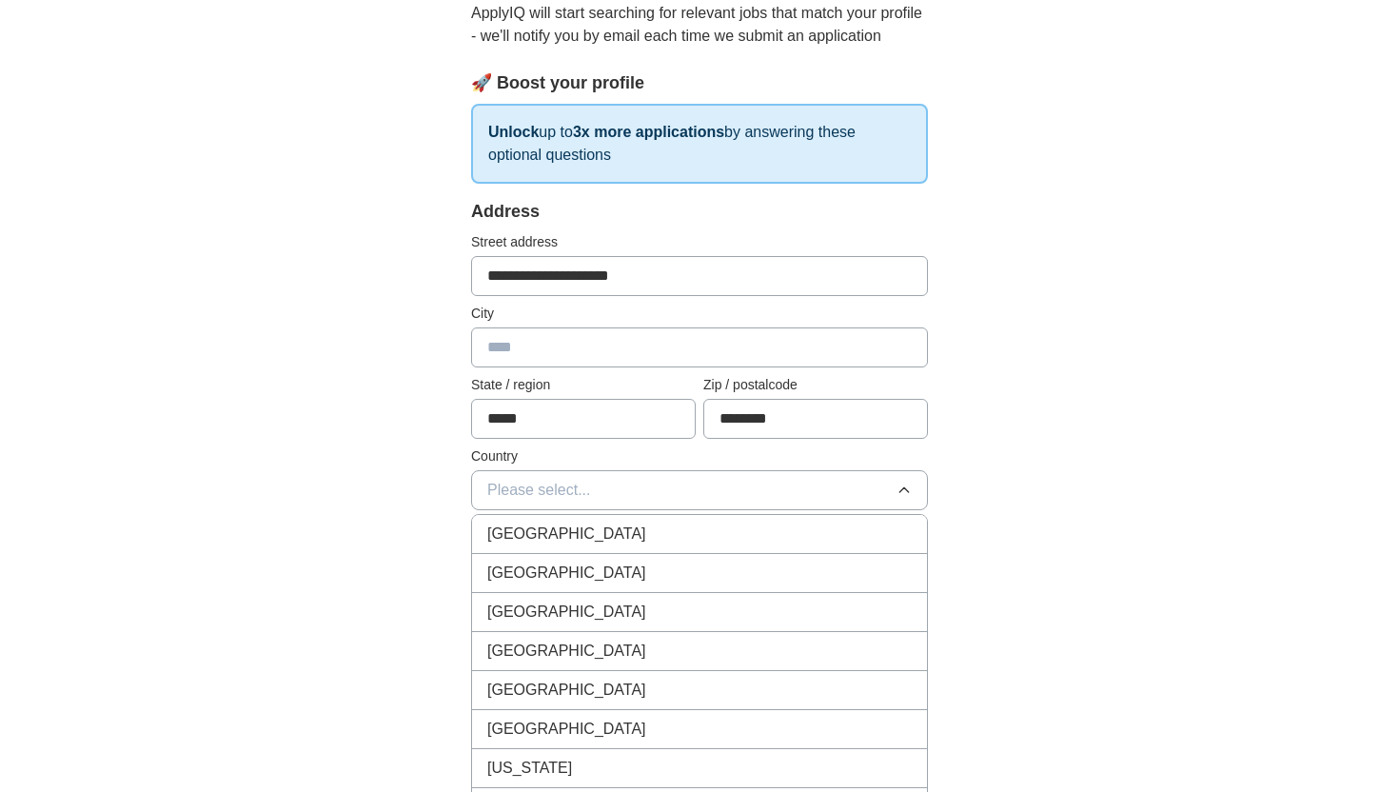
click at [596, 543] on span "[GEOGRAPHIC_DATA]" at bounding box center [566, 534] width 159 height 23
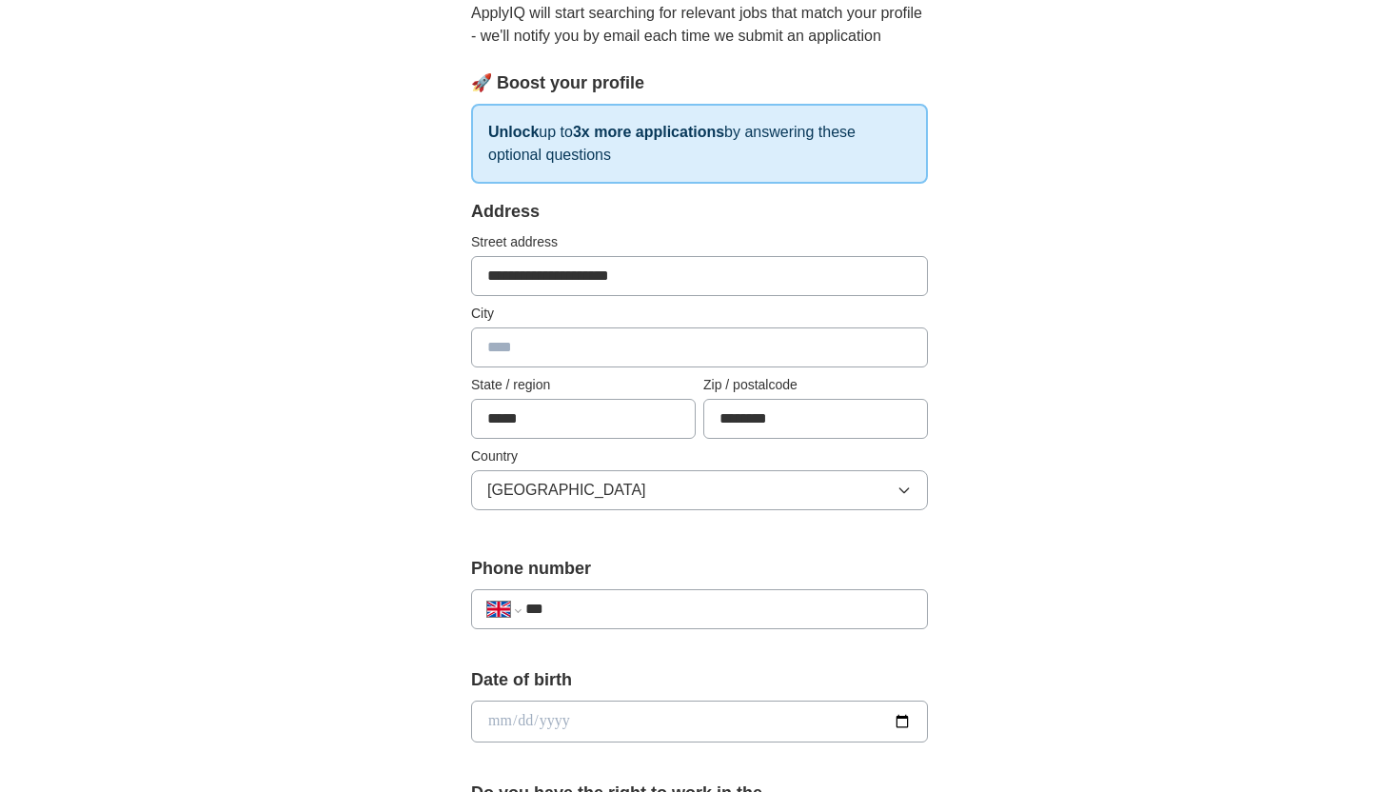
click at [583, 348] on input "text" at bounding box center [699, 347] width 457 height 40
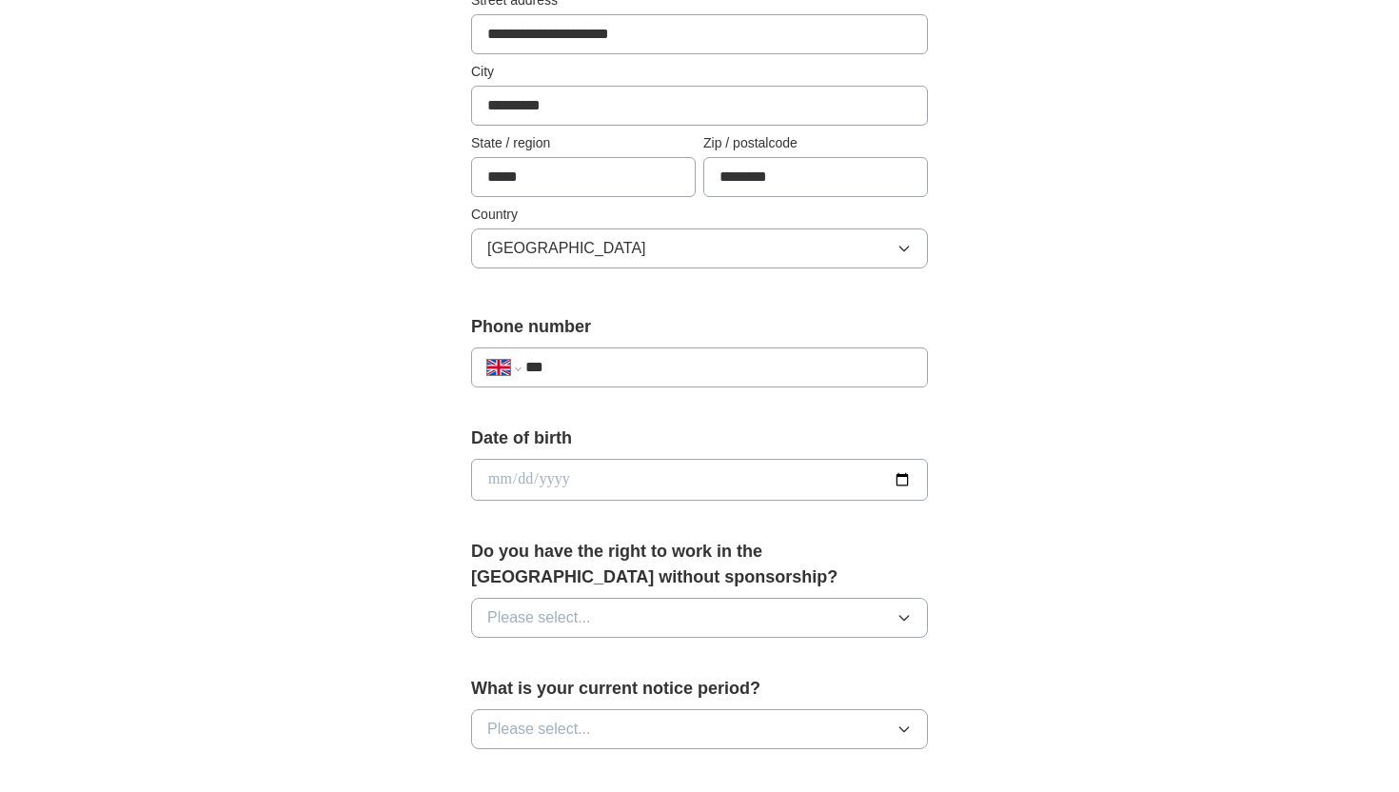
scroll to position [461, 0]
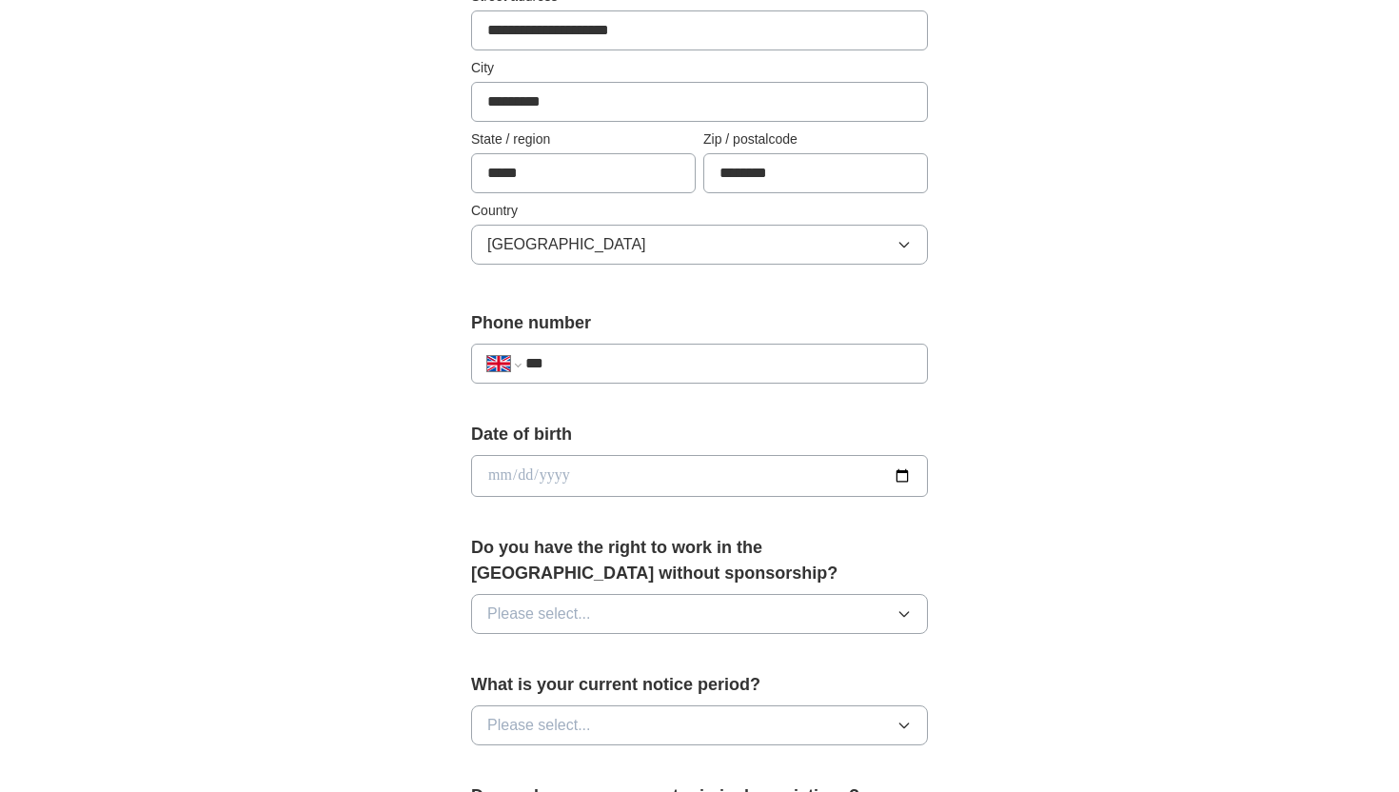
type input "*********"
click at [612, 360] on input "***" at bounding box center [718, 363] width 386 height 23
type input "**********"
click at [599, 461] on input "date" at bounding box center [699, 476] width 457 height 42
type input "**********"
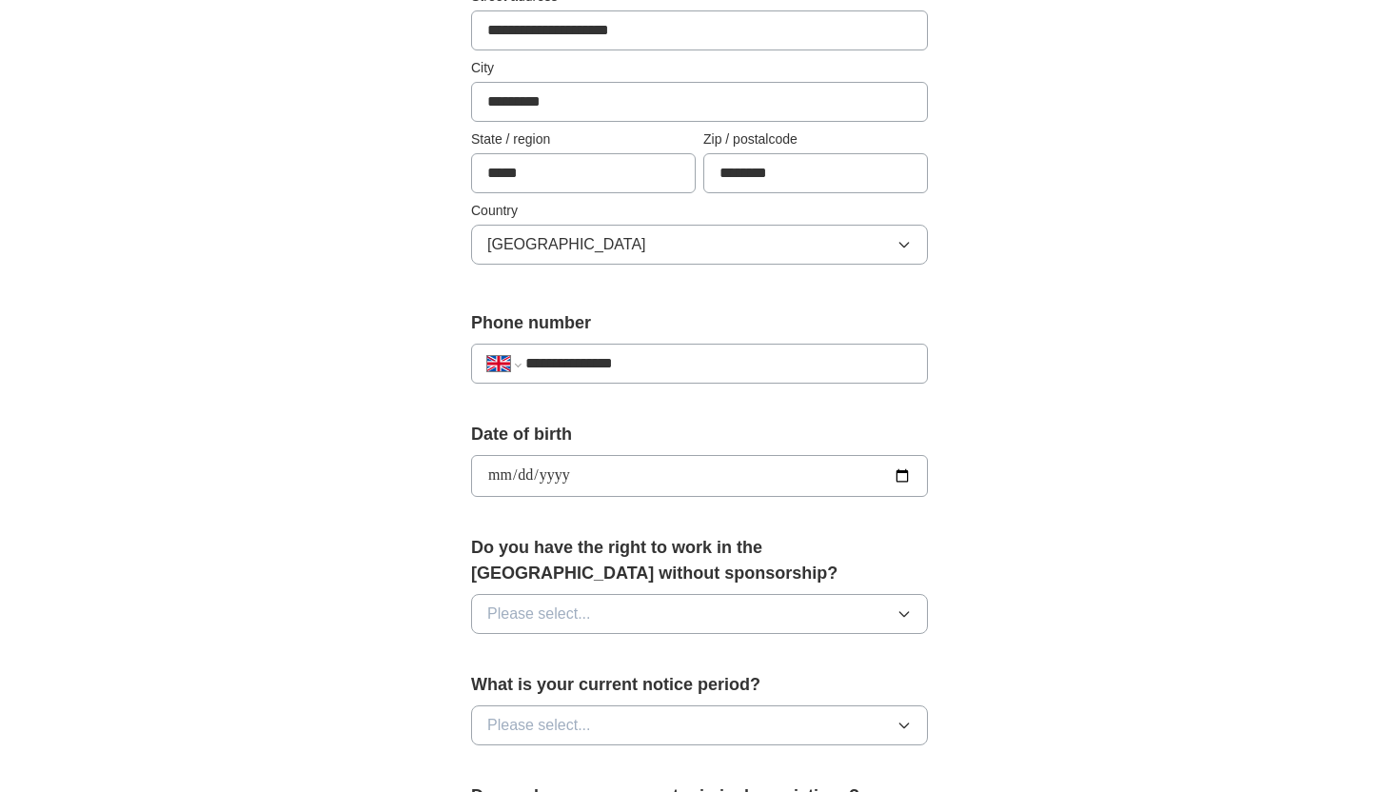
type input "**********"
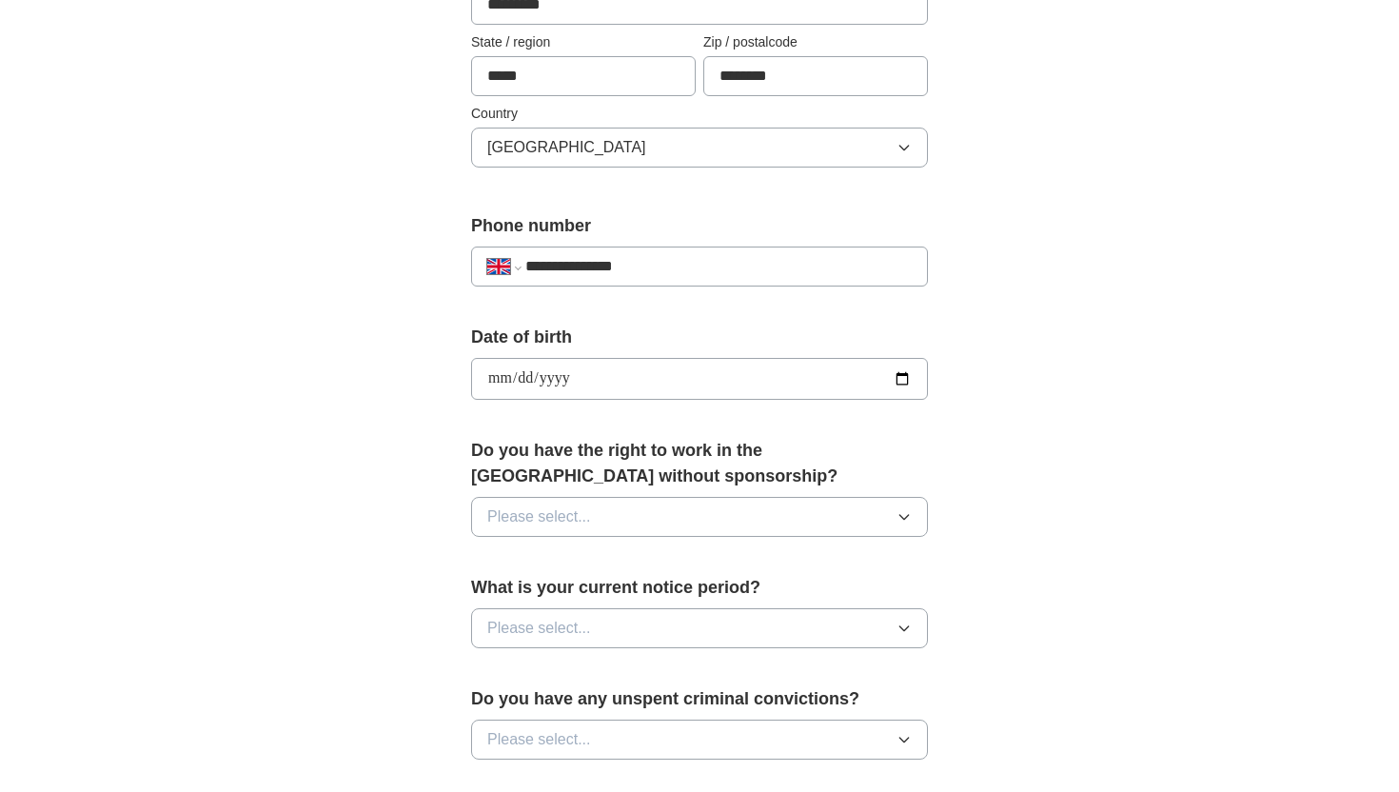
scroll to position [563, 0]
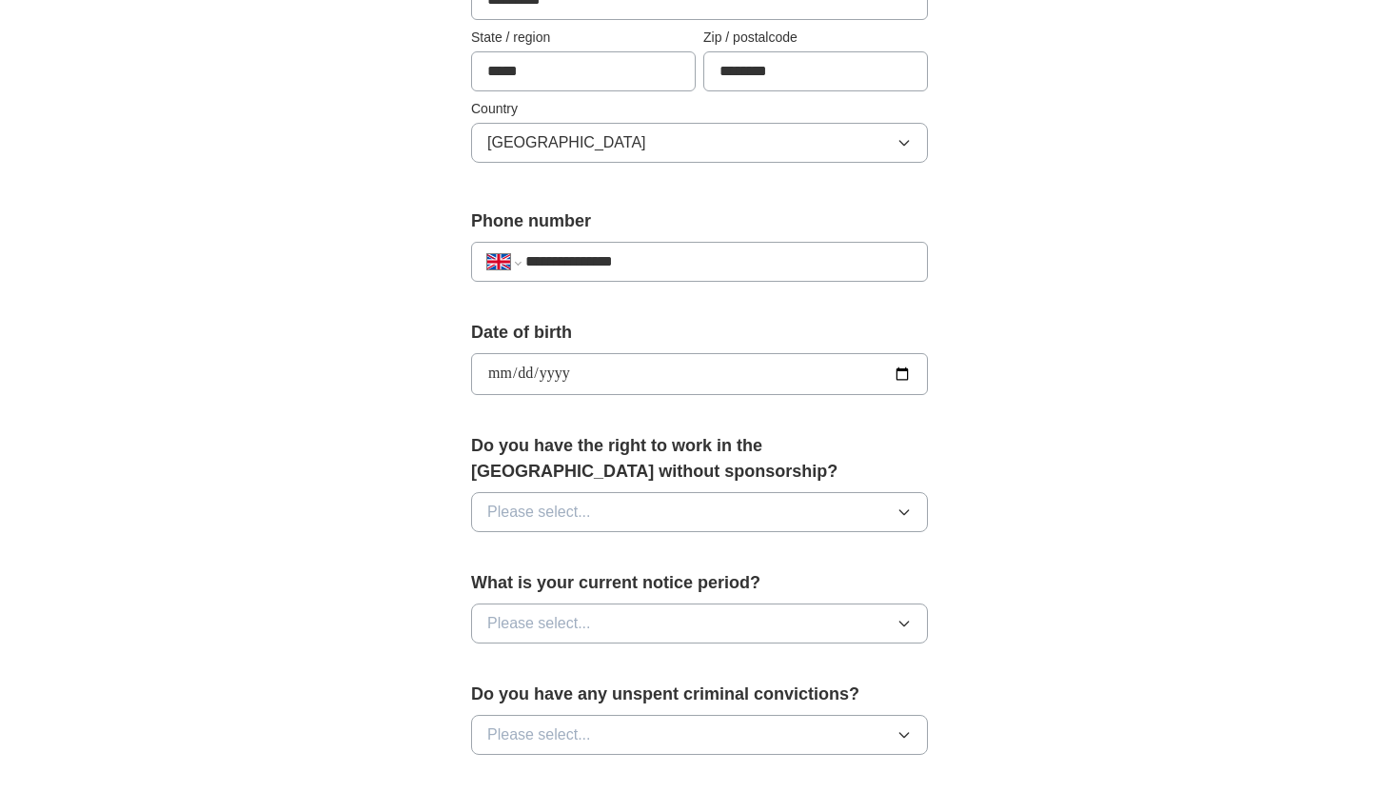
click at [556, 522] on span "Please select..." at bounding box center [539, 512] width 104 height 23
click at [549, 554] on div "Yes" at bounding box center [699, 555] width 425 height 23
click at [539, 622] on span "Please select..." at bounding box center [539, 623] width 104 height 23
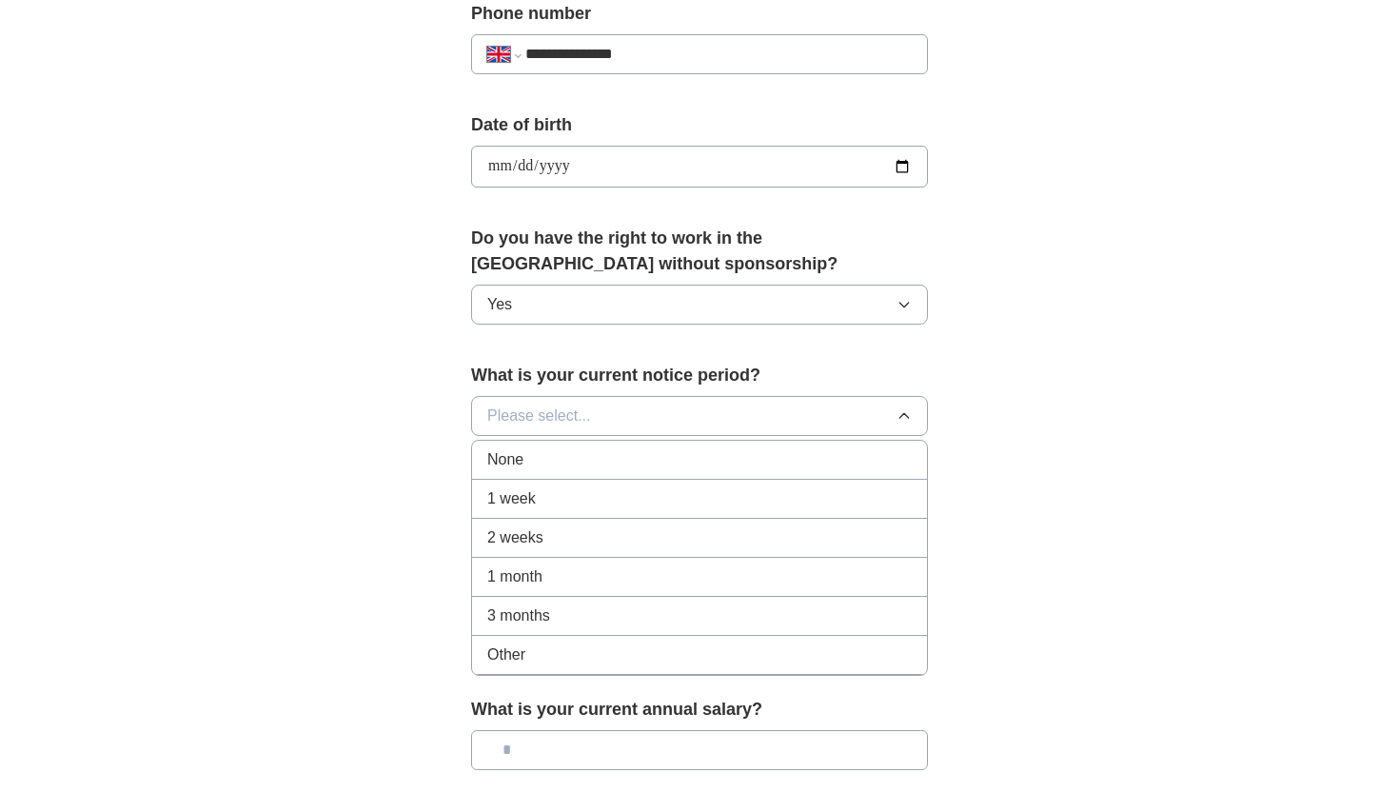
click at [539, 504] on div "1 week" at bounding box center [699, 498] width 425 height 23
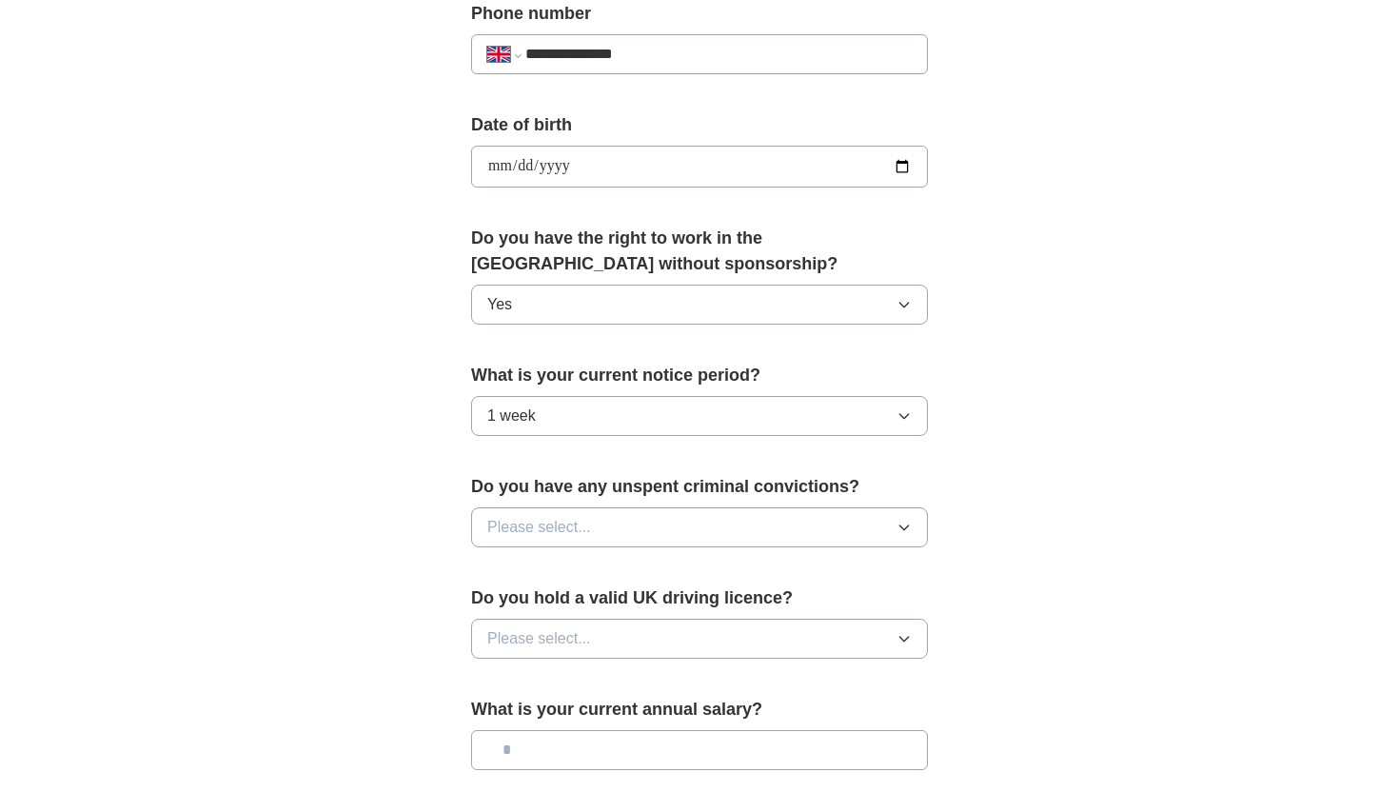
click at [544, 528] on span "Please select..." at bounding box center [539, 527] width 104 height 23
click at [527, 608] on div "No" at bounding box center [699, 610] width 425 height 23
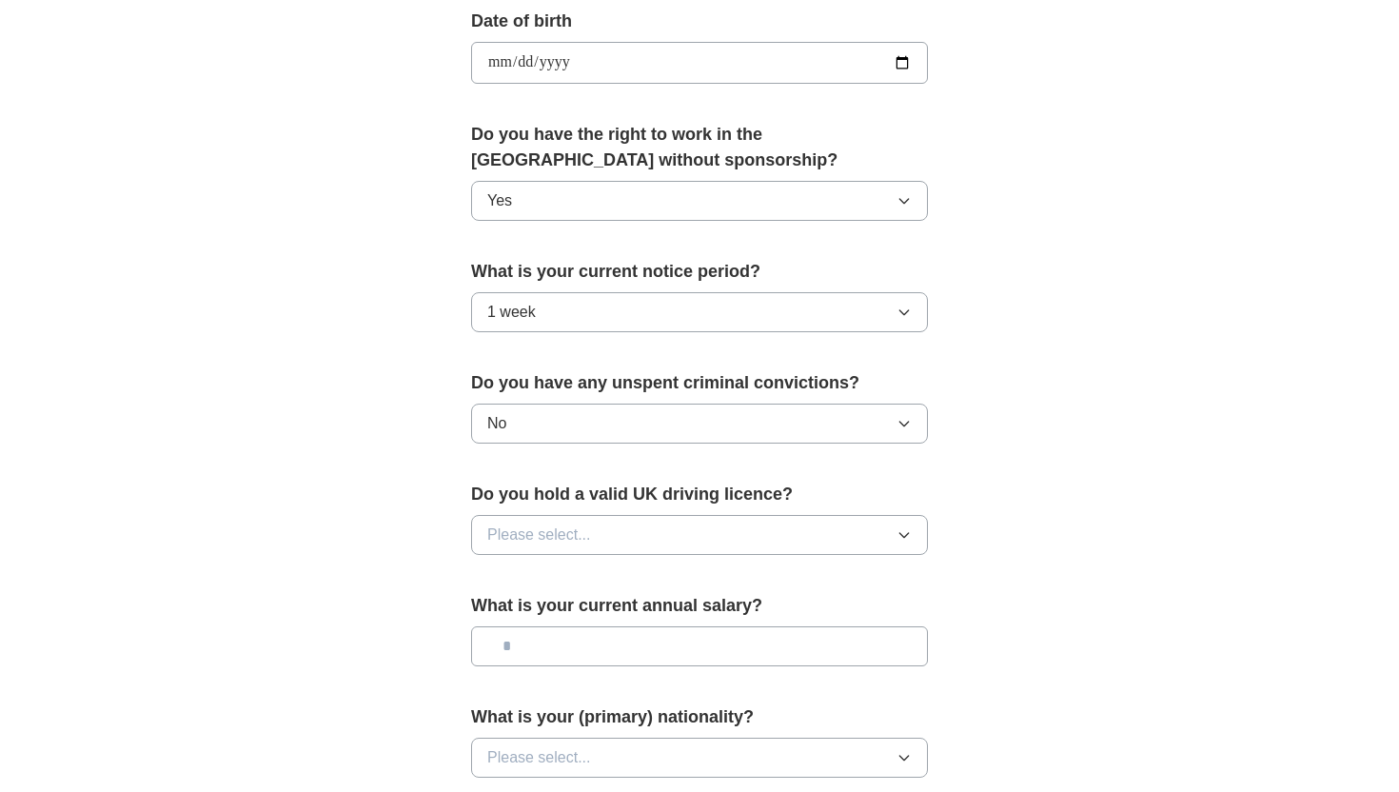
scroll to position [903, 0]
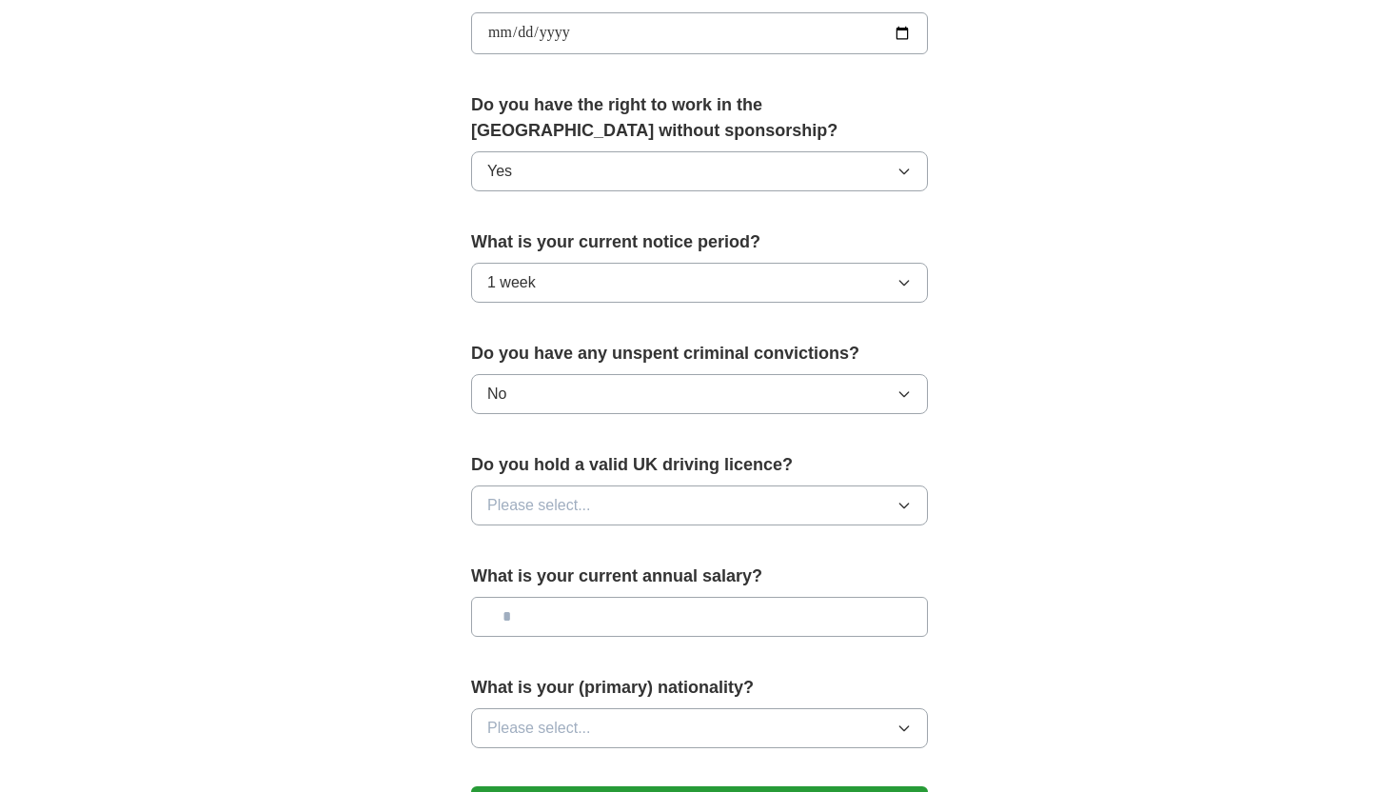
click at [540, 511] on span "Please select..." at bounding box center [539, 505] width 104 height 23
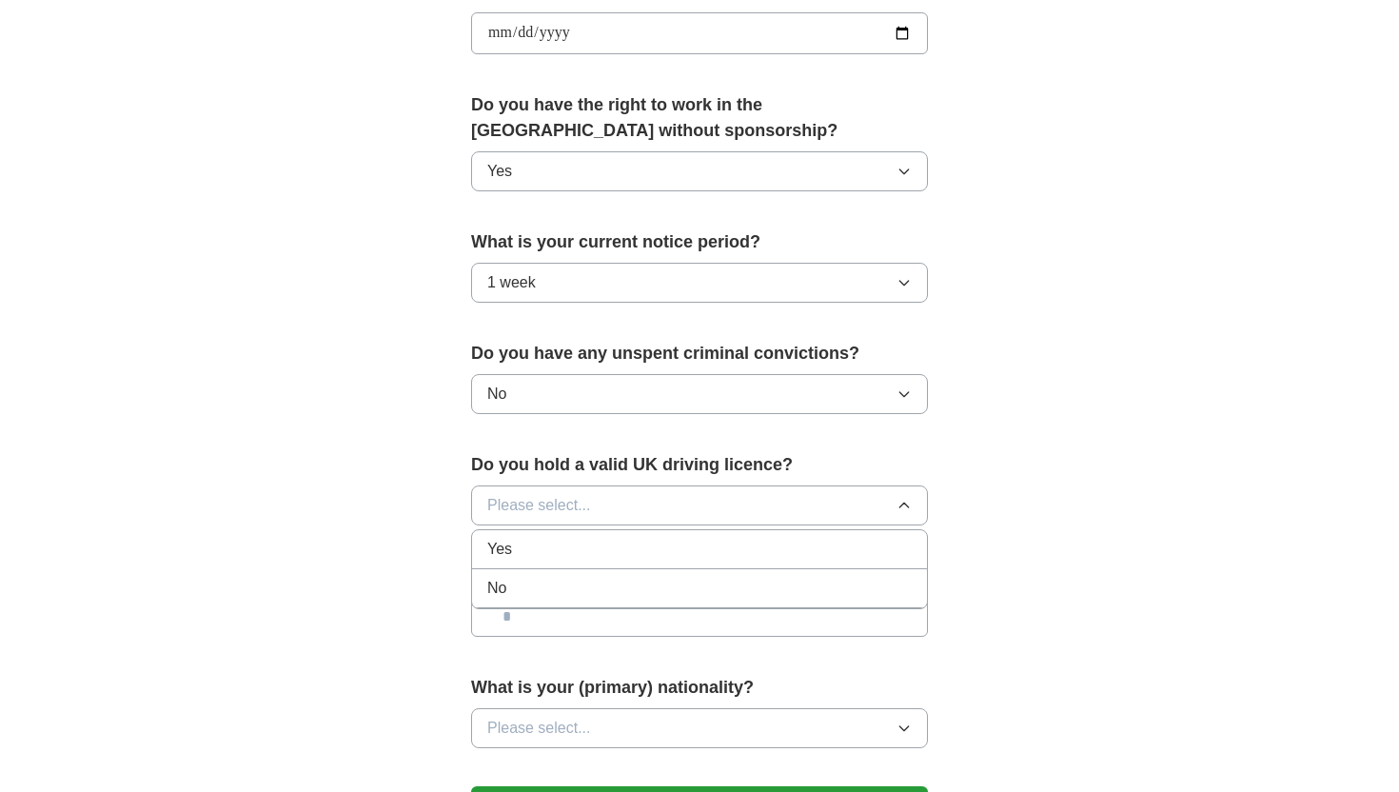
click at [538, 539] on div "Yes" at bounding box center [699, 549] width 425 height 23
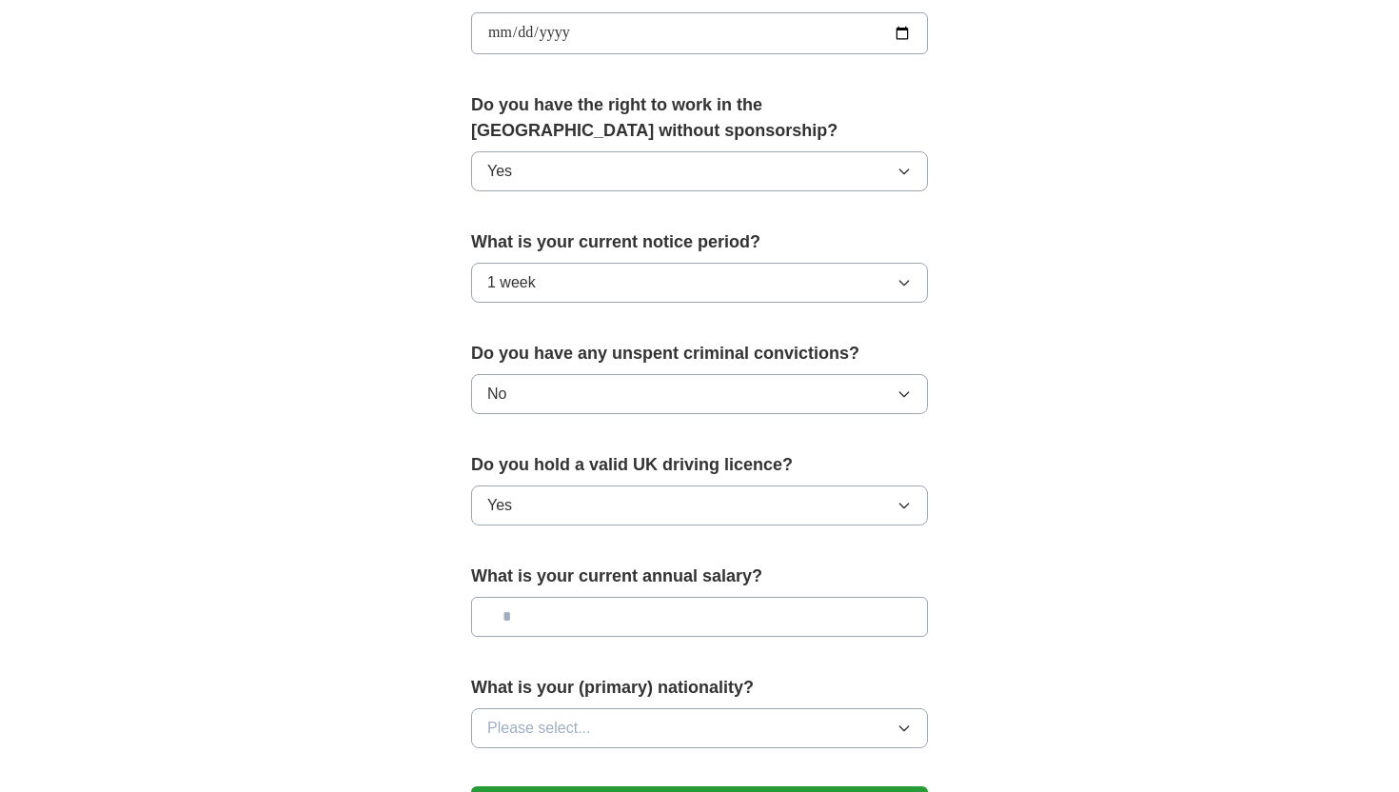
scroll to position [1077, 0]
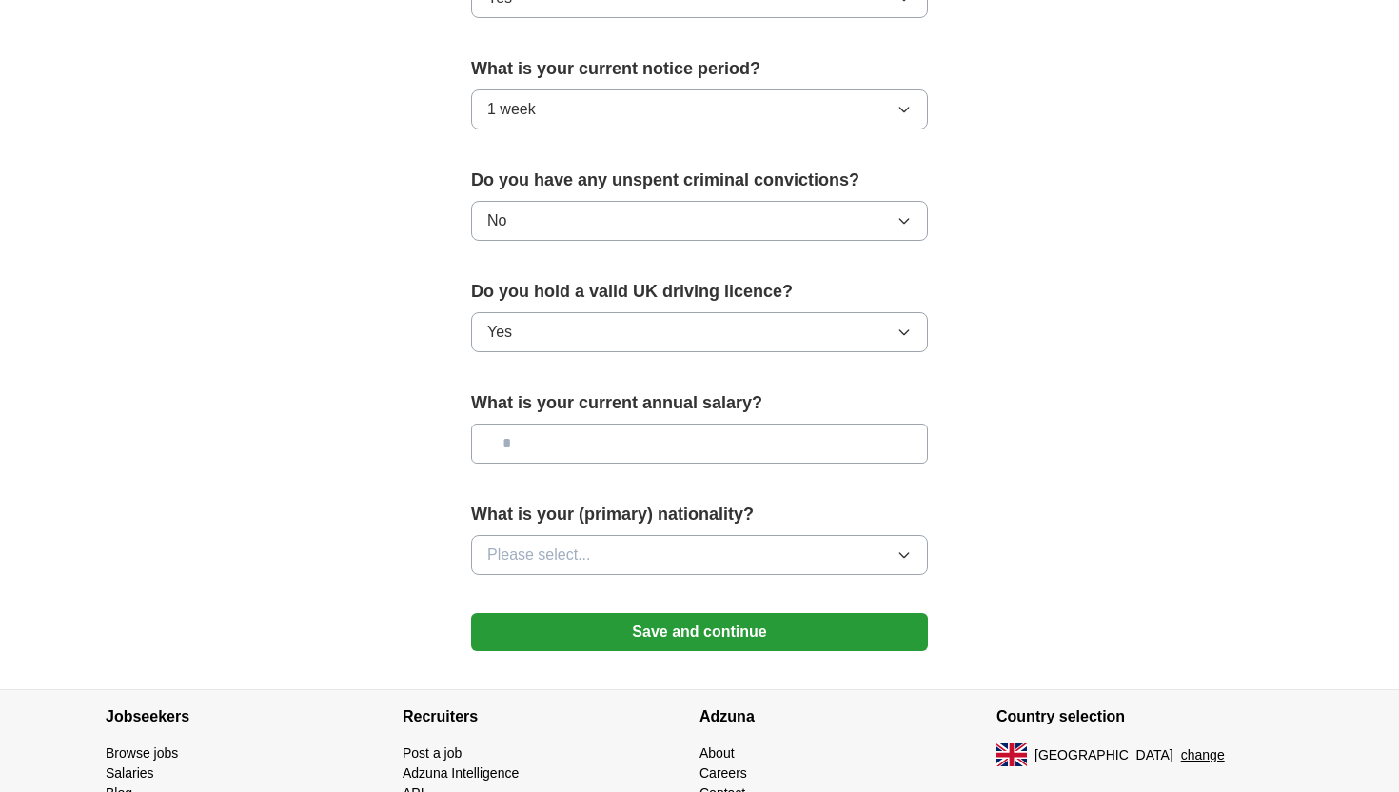
click at [548, 438] on input "text" at bounding box center [699, 444] width 457 height 40
type input "*******"
click at [552, 555] on span "Please select..." at bounding box center [539, 554] width 104 height 23
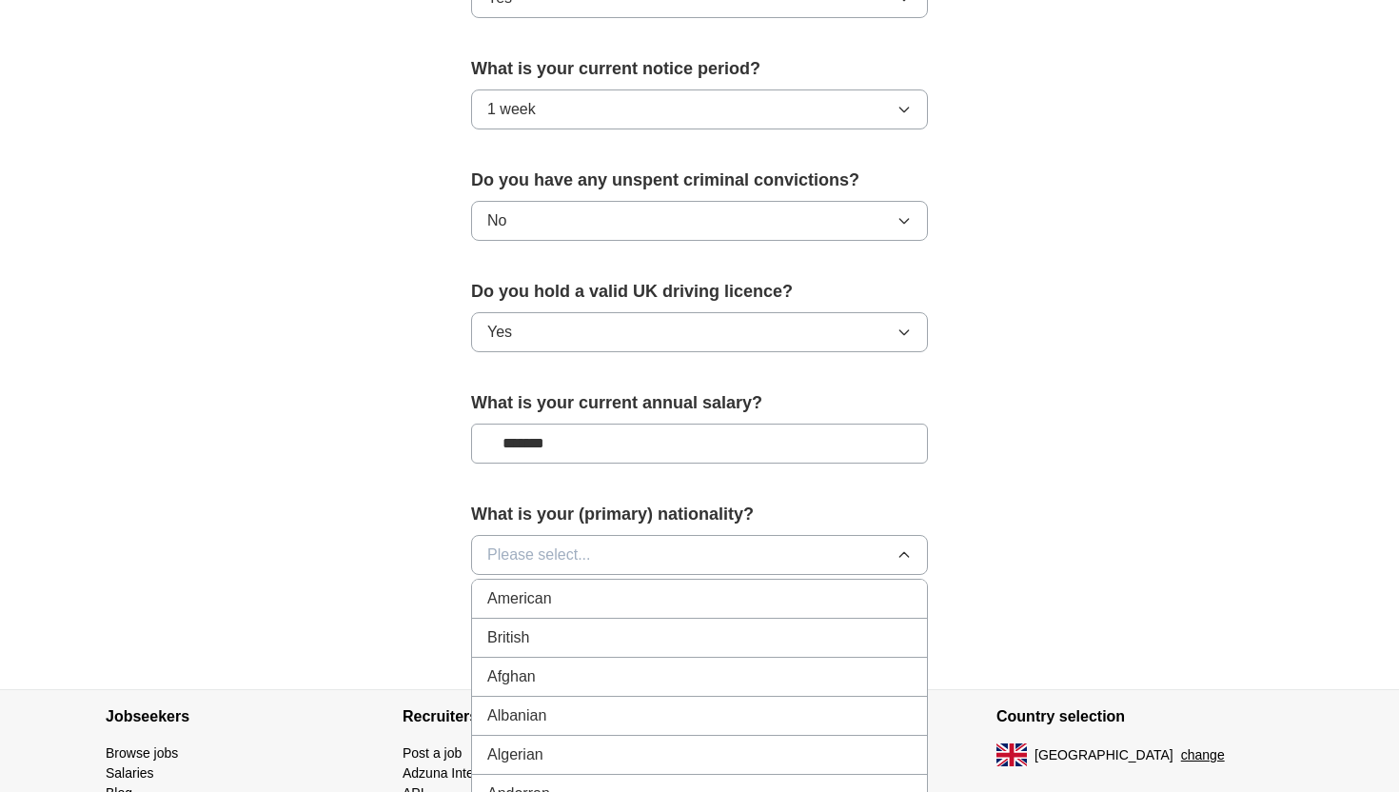
click at [538, 626] on div "British" at bounding box center [699, 637] width 425 height 23
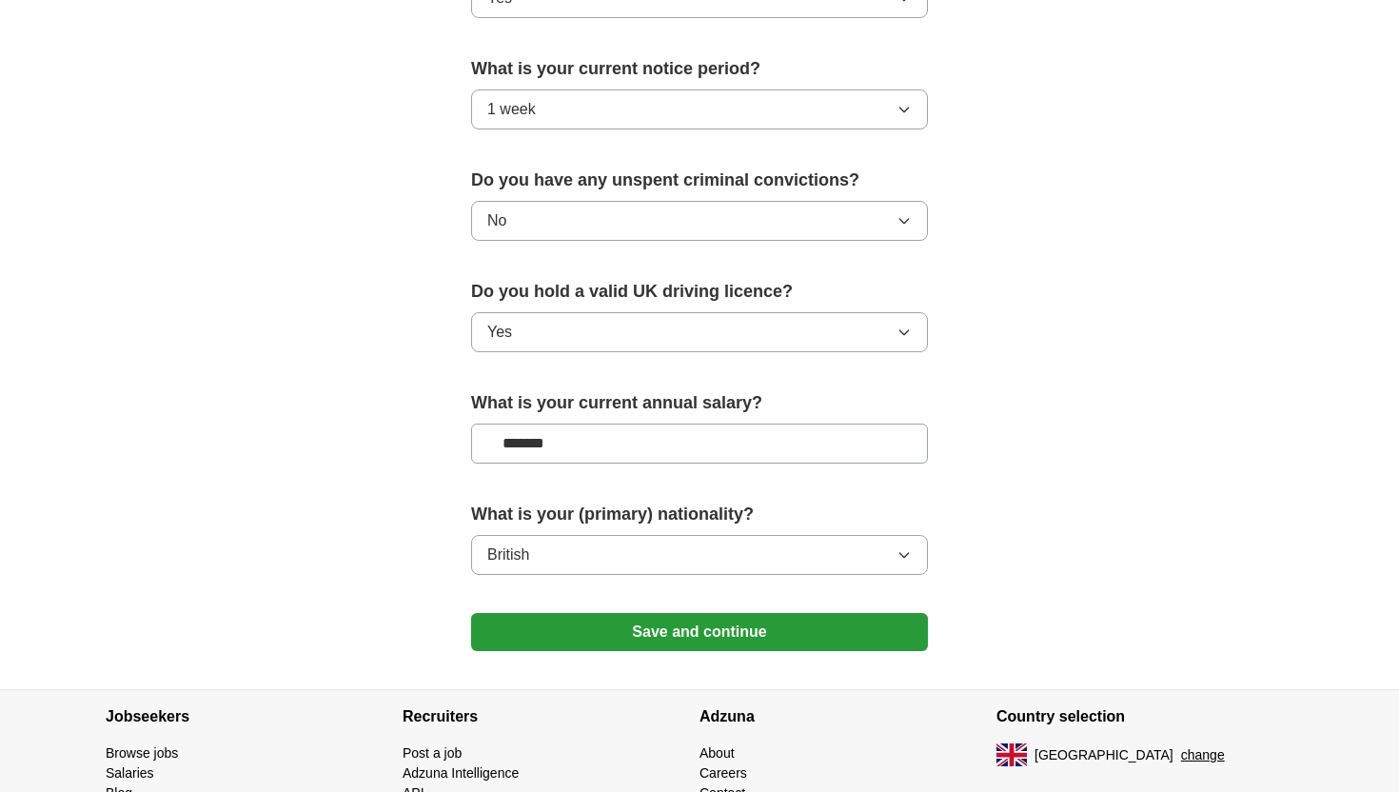
click at [553, 626] on button "Save and continue" at bounding box center [699, 632] width 457 height 38
